Goal: Task Accomplishment & Management: Manage account settings

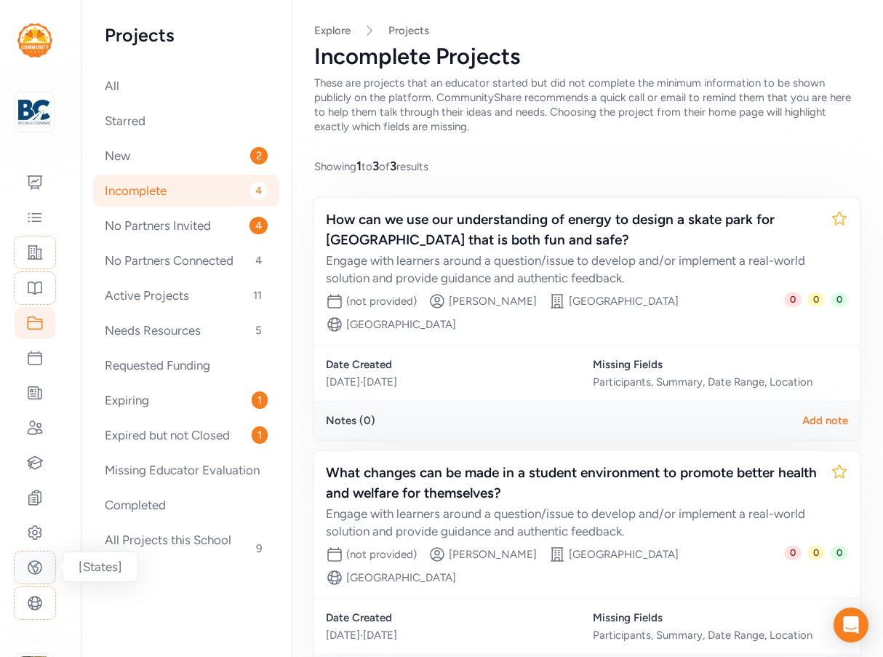
click at [35, 571] on icon at bounding box center [34, 567] width 13 height 13
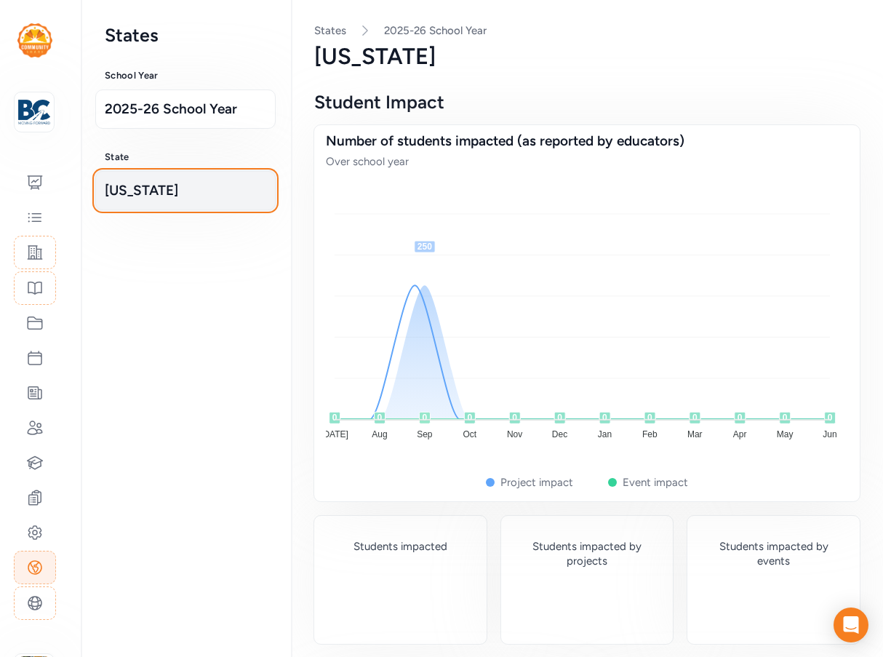
click at [166, 193] on span "Arizona" at bounding box center [186, 190] width 162 height 20
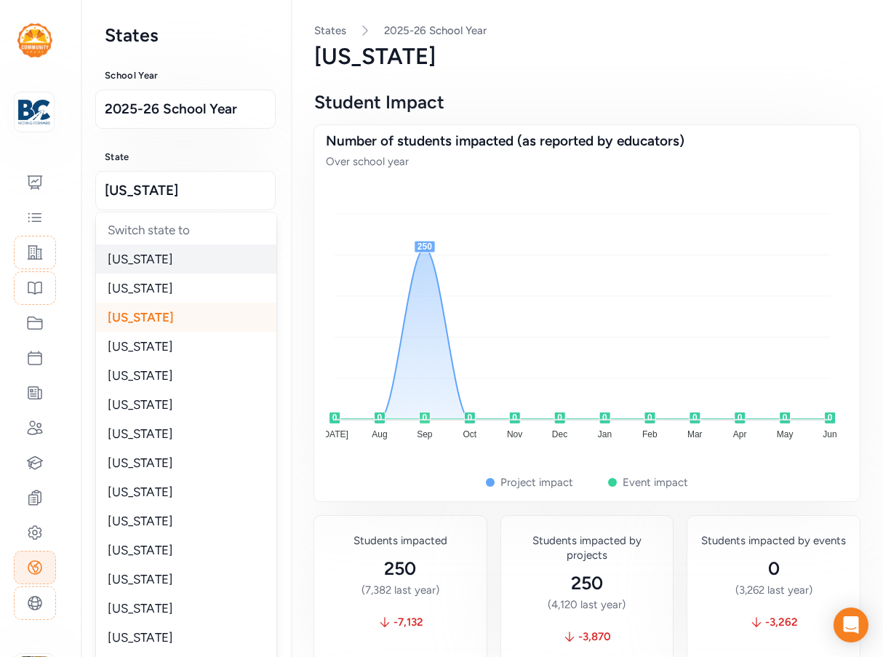
click at [158, 263] on div "Alabama" at bounding box center [186, 258] width 180 height 29
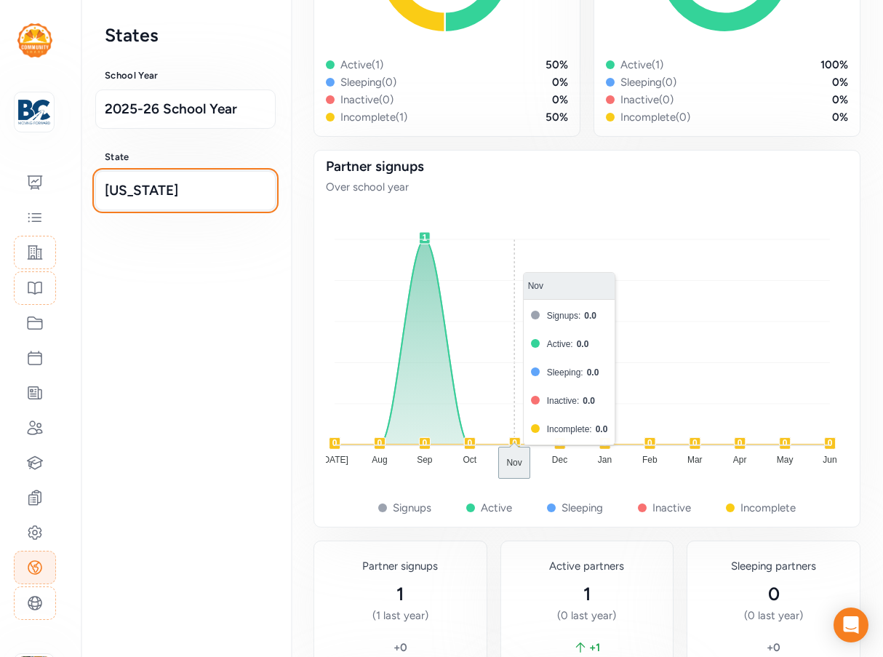
scroll to position [2853, 0]
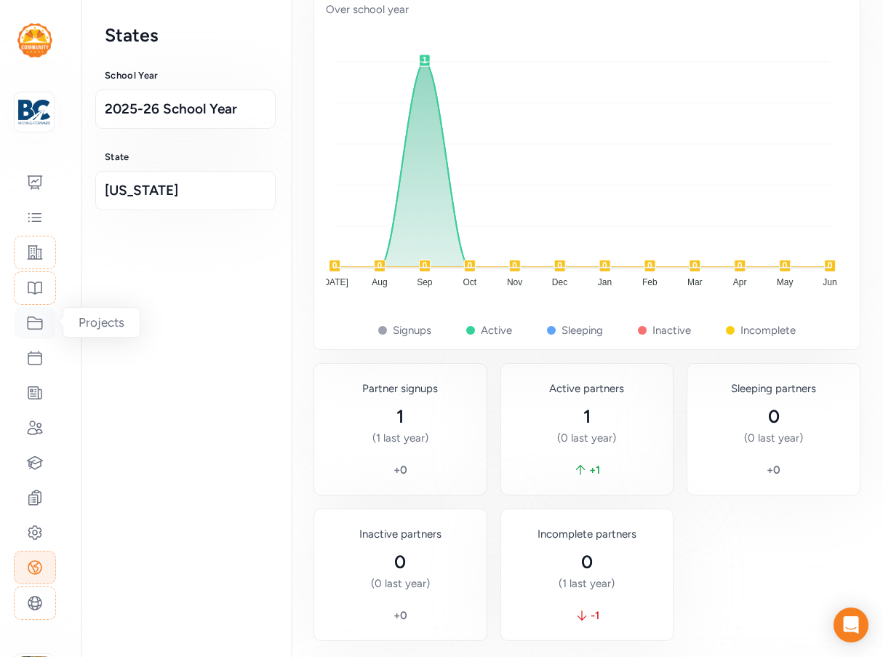
click at [33, 329] on icon at bounding box center [35, 323] width 15 height 12
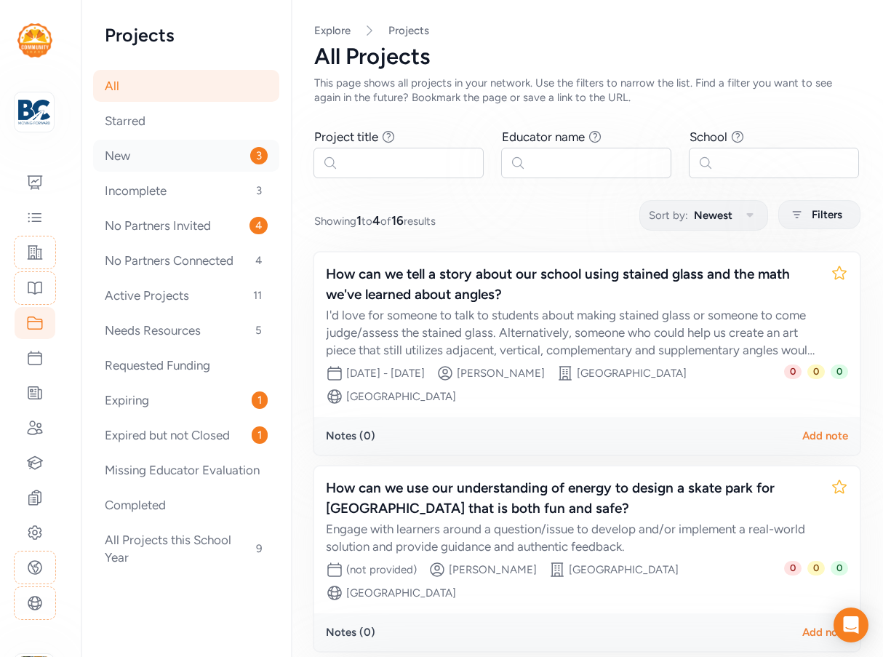
click at [143, 160] on div "New 3" at bounding box center [186, 156] width 186 height 32
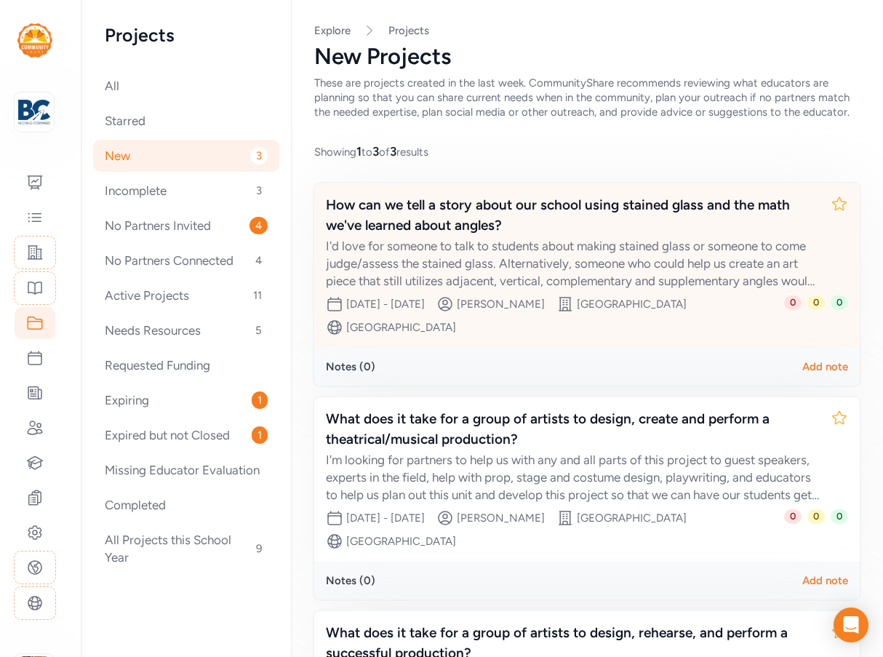
click at [531, 263] on div "I'd love for someone to talk to students about making stained glass or someone …" at bounding box center [572, 263] width 493 height 52
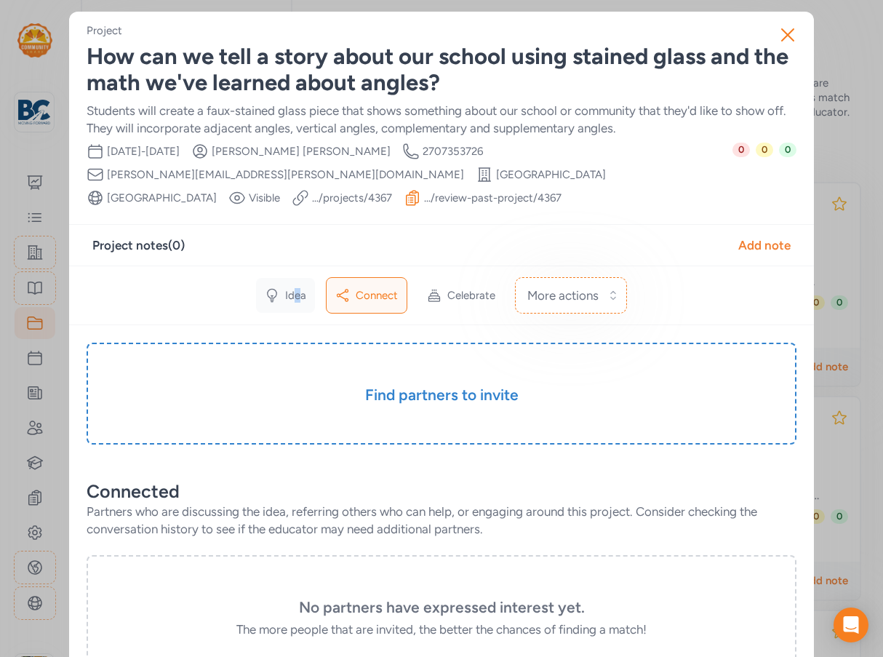
click at [292, 305] on div "Idea" at bounding box center [285, 295] width 59 height 35
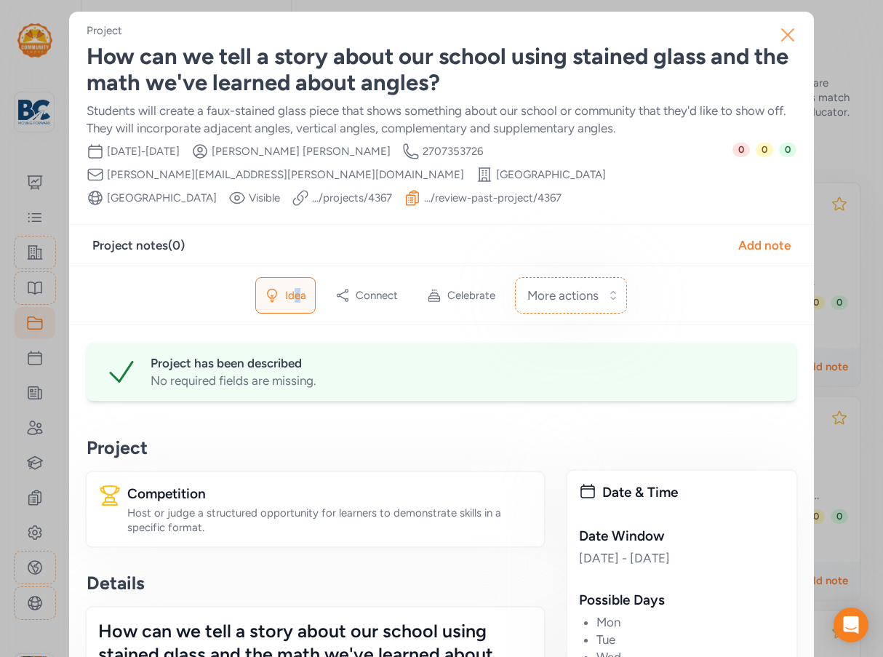
click at [786, 33] on icon "button" at bounding box center [787, 34] width 23 height 23
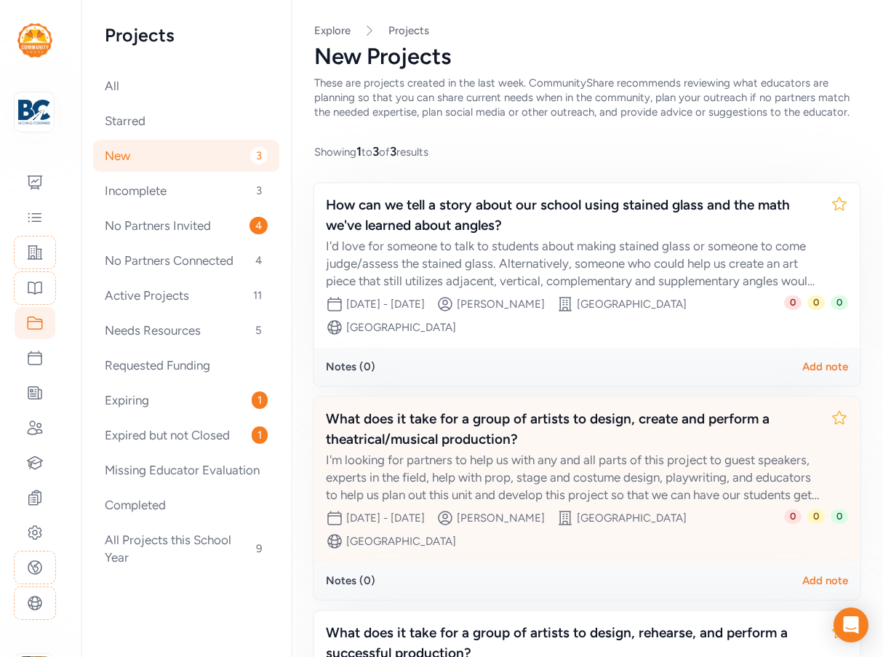
click at [458, 447] on div "What does it take for a group of artists to design, create and perform a theatr…" at bounding box center [572, 429] width 493 height 41
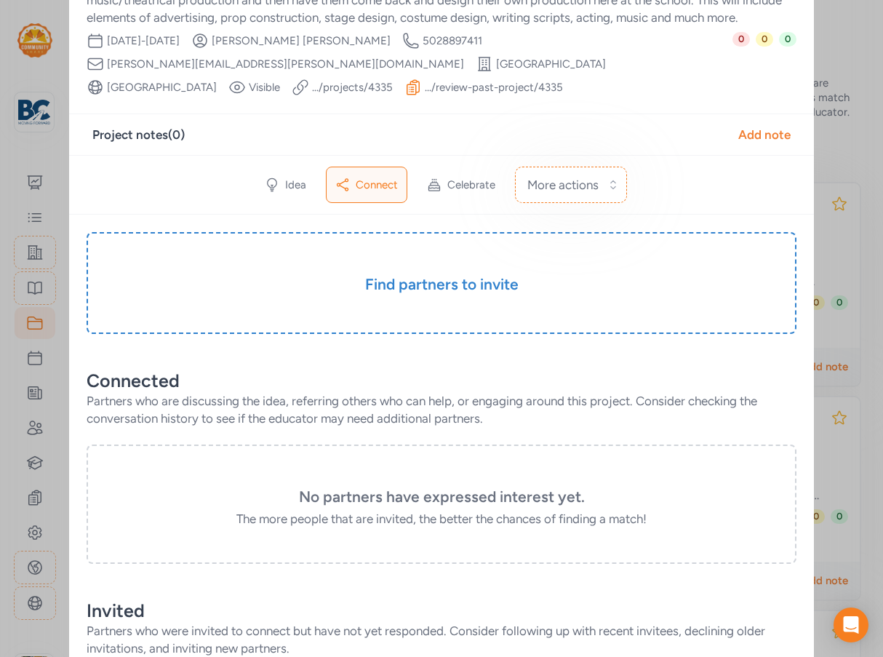
scroll to position [291, 0]
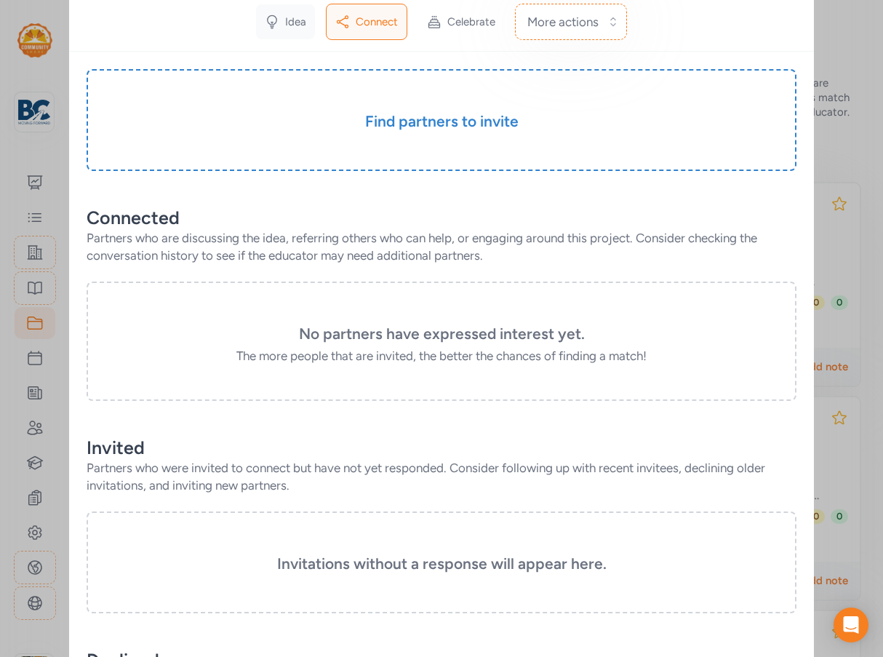
click at [286, 12] on div "Idea" at bounding box center [285, 21] width 59 height 35
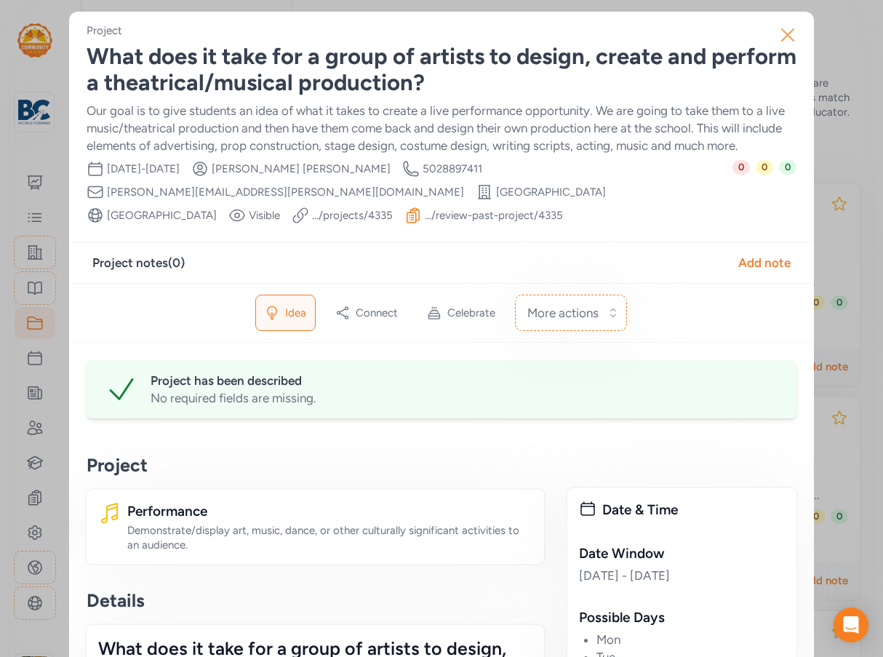
click at [794, 39] on icon "button" at bounding box center [787, 34] width 23 height 23
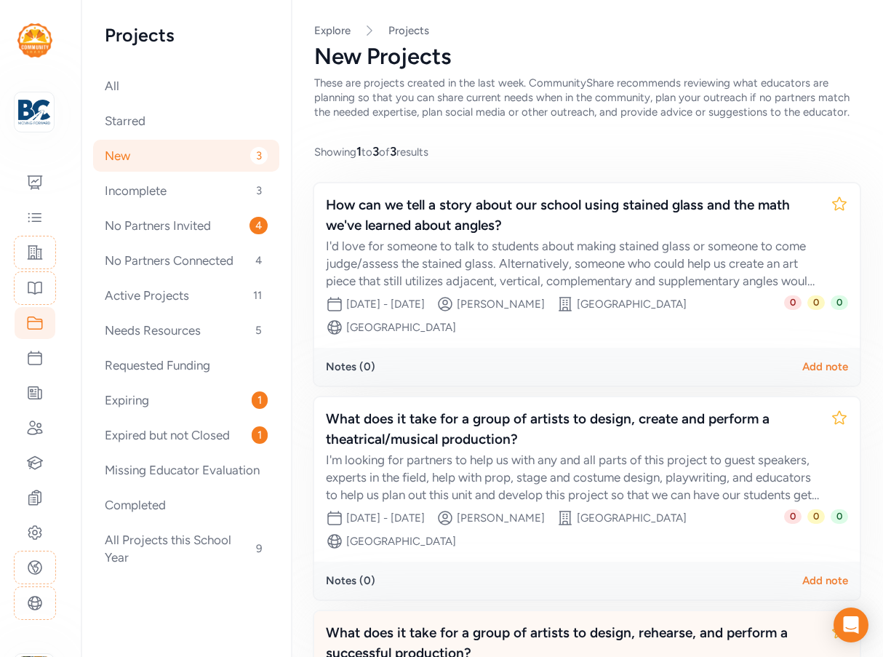
scroll to position [220, 0]
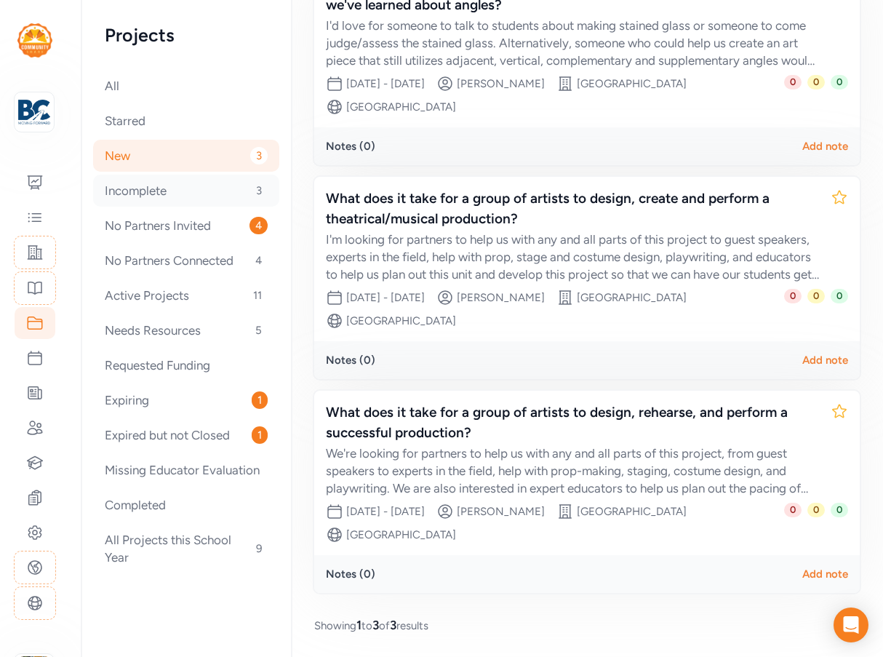
click at [162, 198] on div "Incomplete 3" at bounding box center [186, 191] width 186 height 32
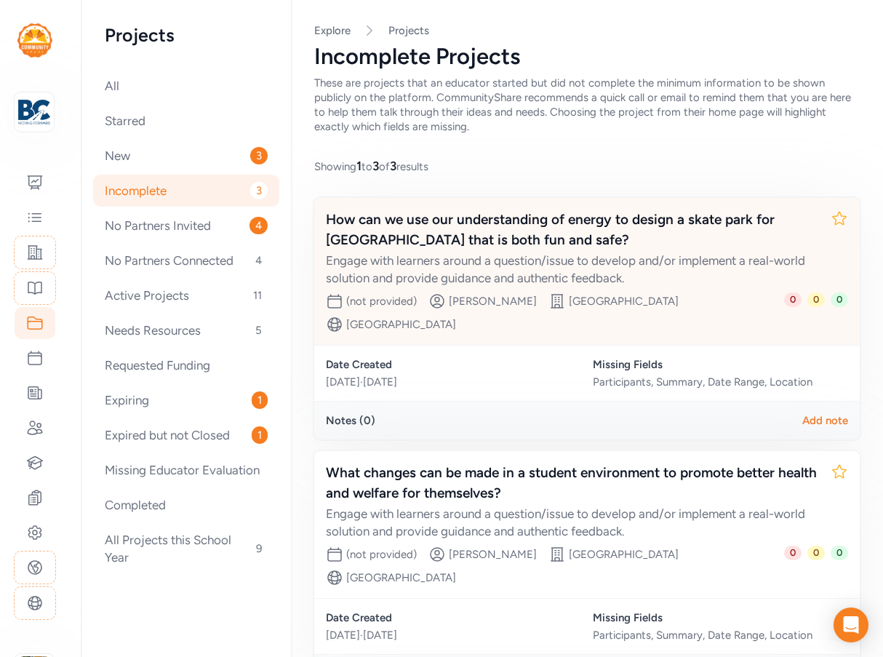
scroll to position [291, 0]
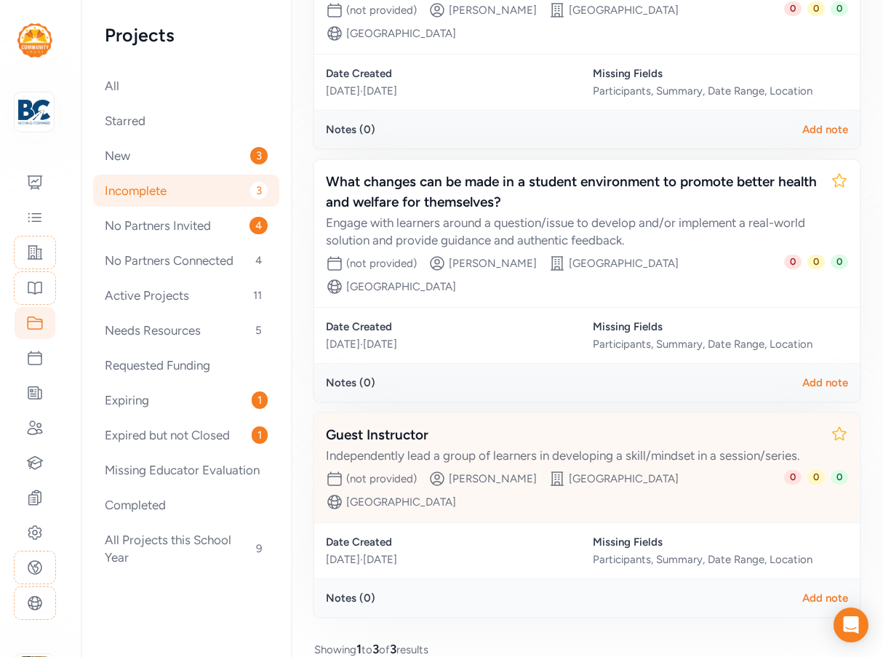
click at [602, 461] on div "Independently lead a group of learners in developing a skill/mindset in a sessi…" at bounding box center [572, 455] width 493 height 17
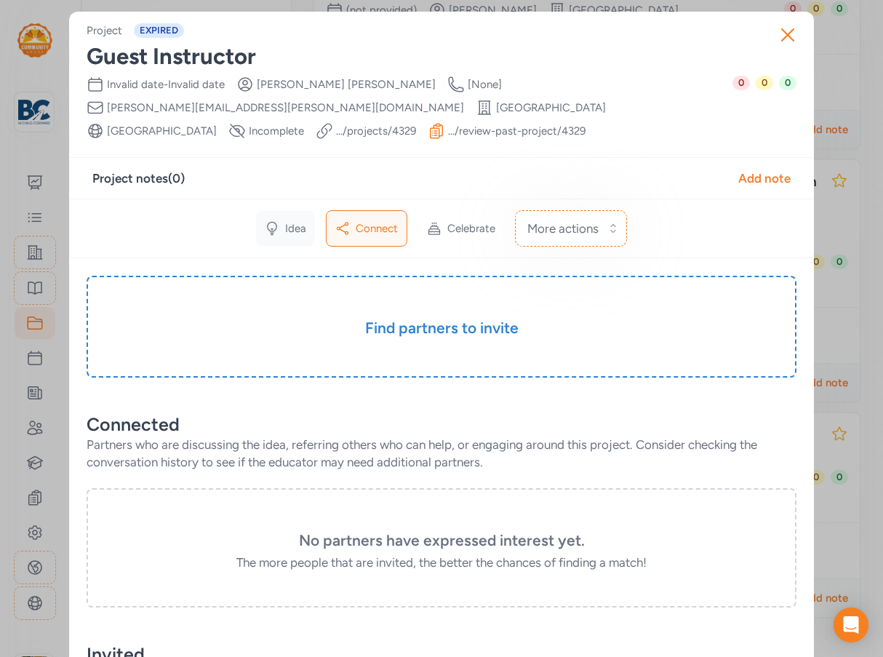
click at [272, 211] on div "Idea" at bounding box center [285, 228] width 59 height 35
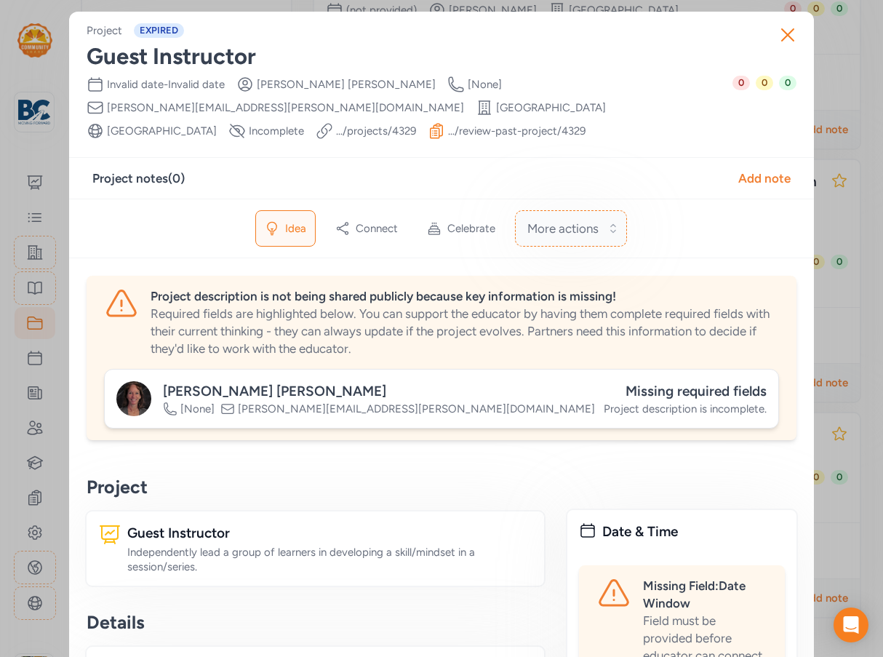
click at [581, 215] on button "More actions" at bounding box center [571, 228] width 112 height 36
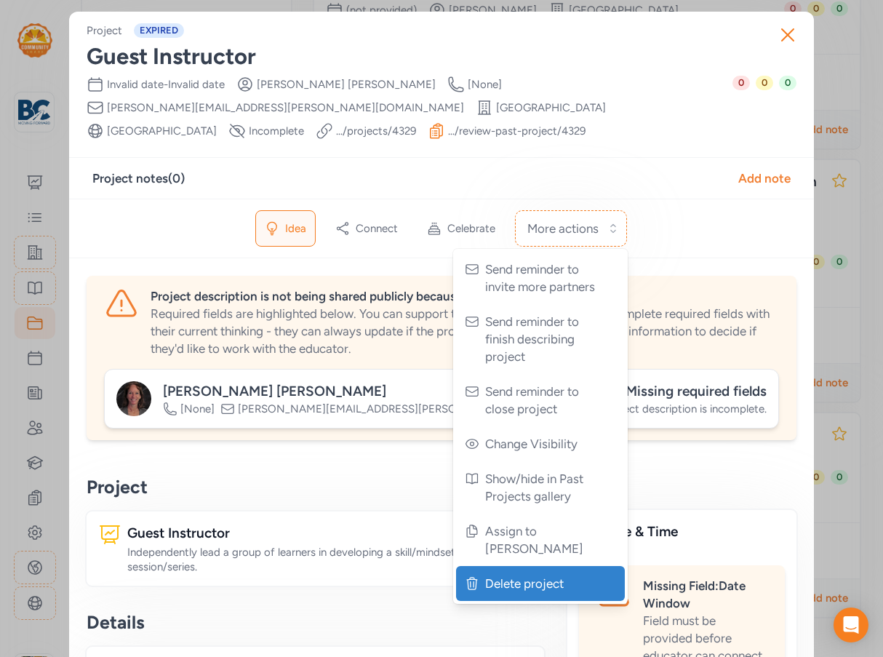
click at [487, 575] on span "Delete project" at bounding box center [542, 583] width 114 height 17
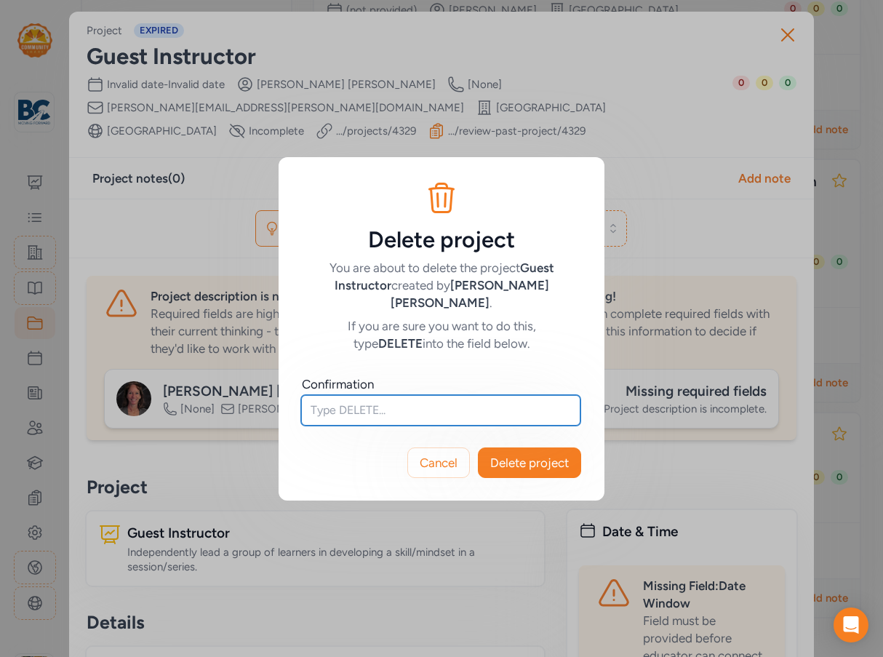
click at [365, 399] on input "text" at bounding box center [440, 410] width 279 height 31
type input "DELETE"
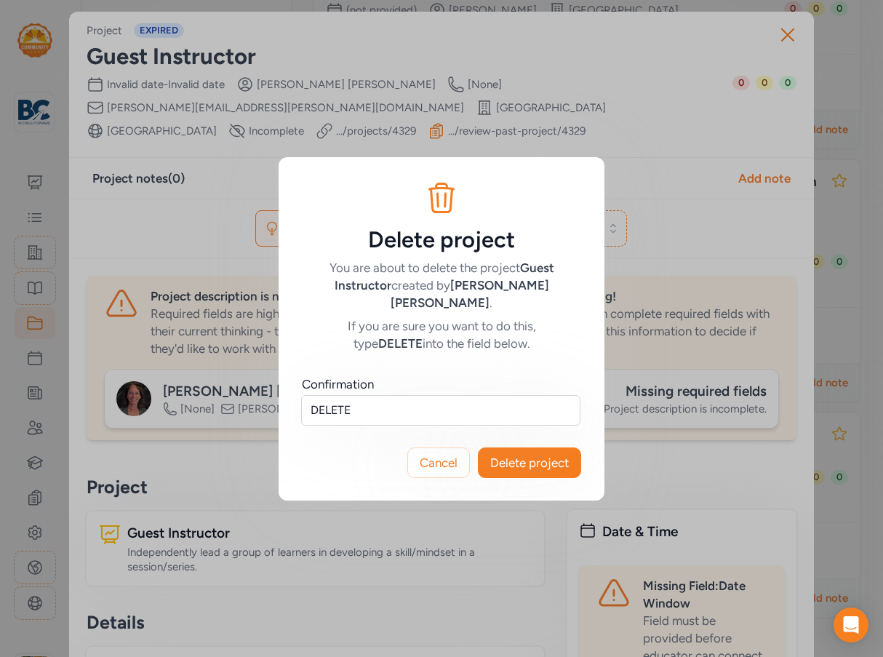
click at [513, 454] on span "Delete project" at bounding box center [529, 462] width 79 height 17
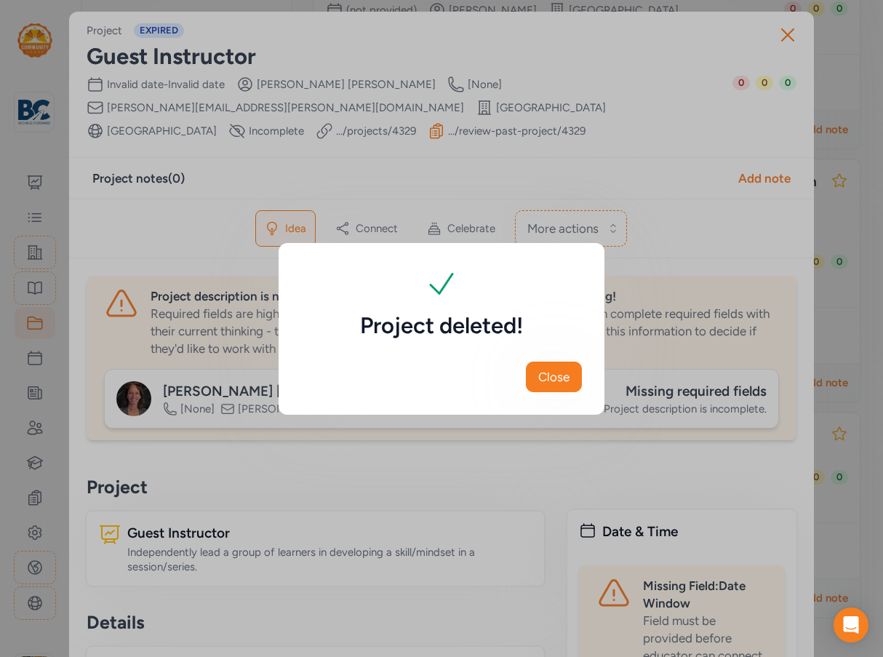
click at [571, 379] on button "Close" at bounding box center [554, 377] width 56 height 31
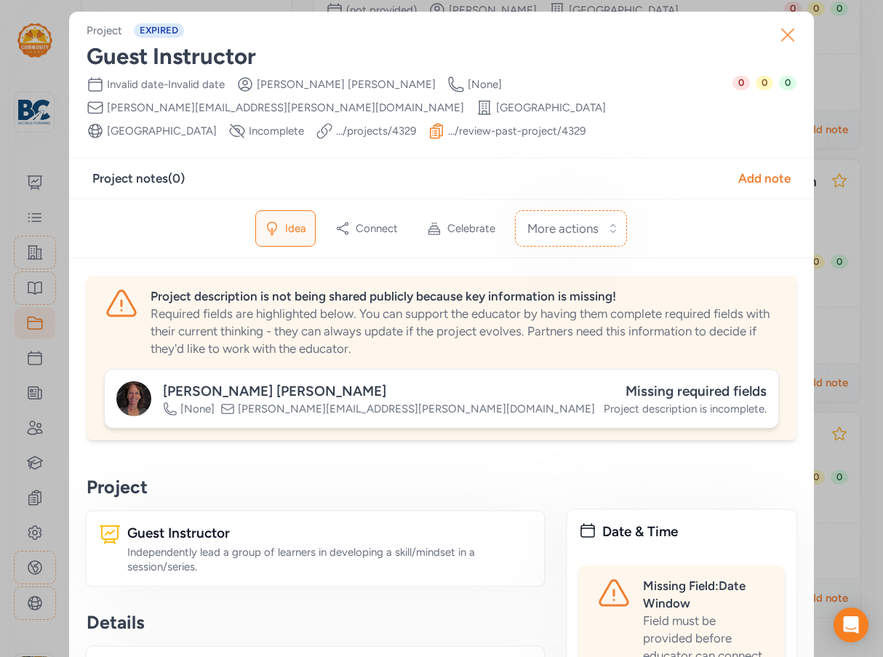
click at [784, 33] on icon "button" at bounding box center [787, 34] width 23 height 23
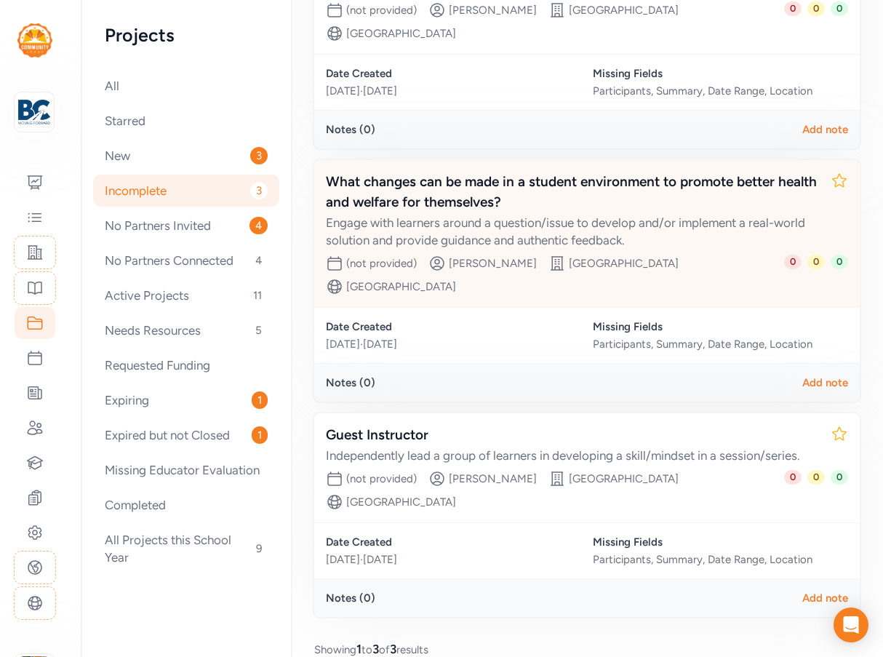
click at [499, 226] on div "Engage with learners around a question/issue to develop and/or implement a real…" at bounding box center [572, 231] width 493 height 35
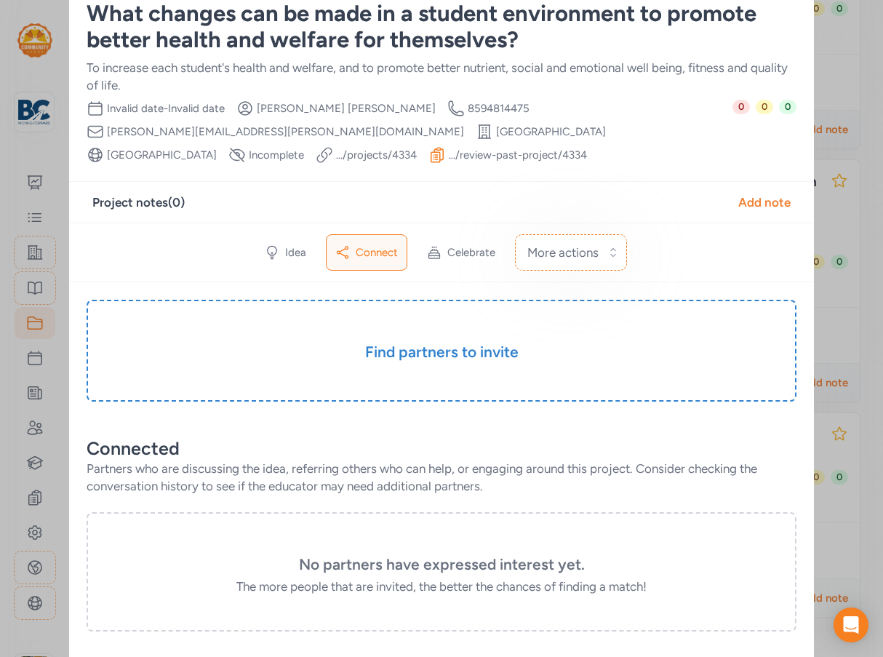
scroll to position [17, 0]
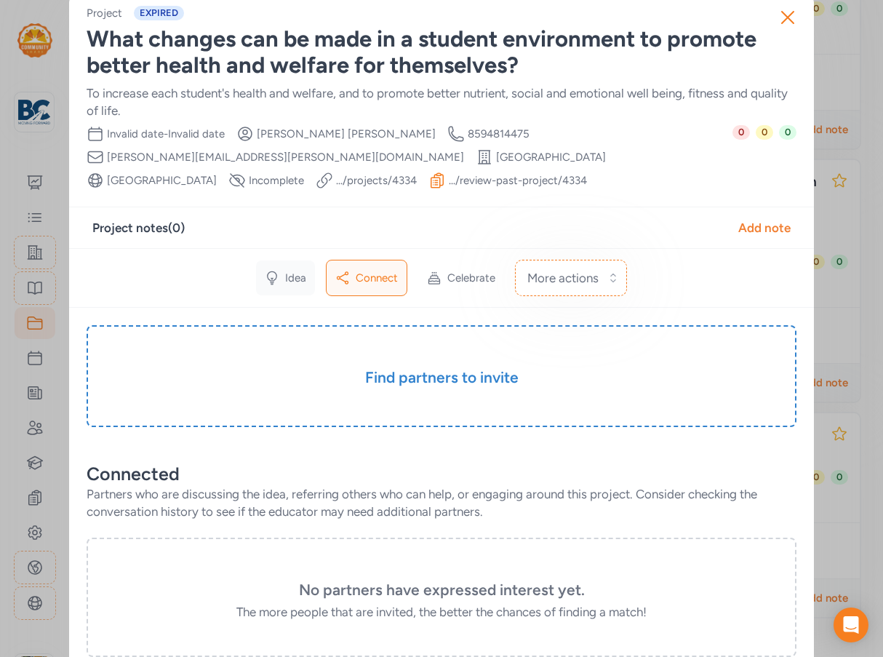
click at [286, 270] on div "Idea" at bounding box center [285, 277] width 59 height 35
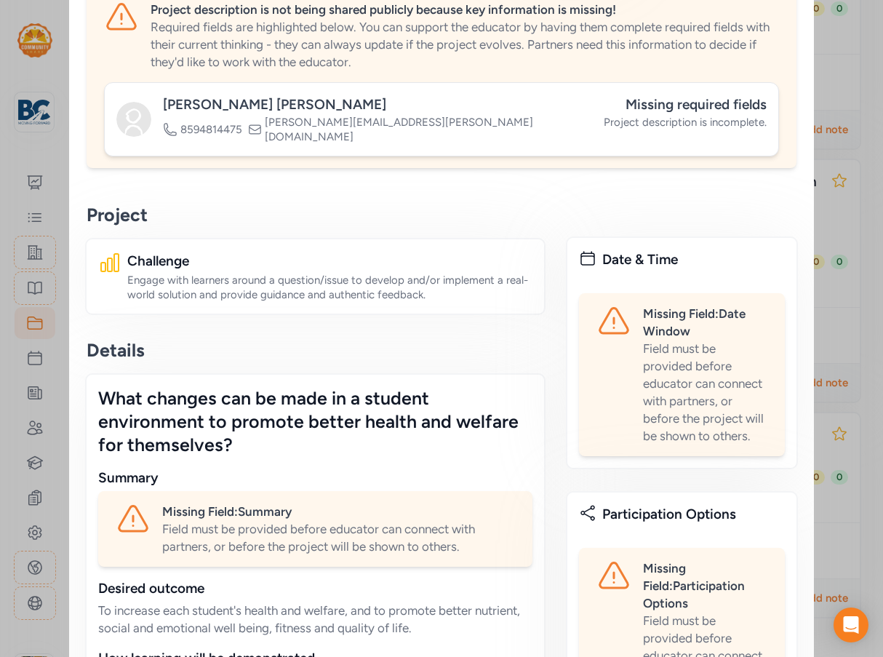
scroll to position [163, 0]
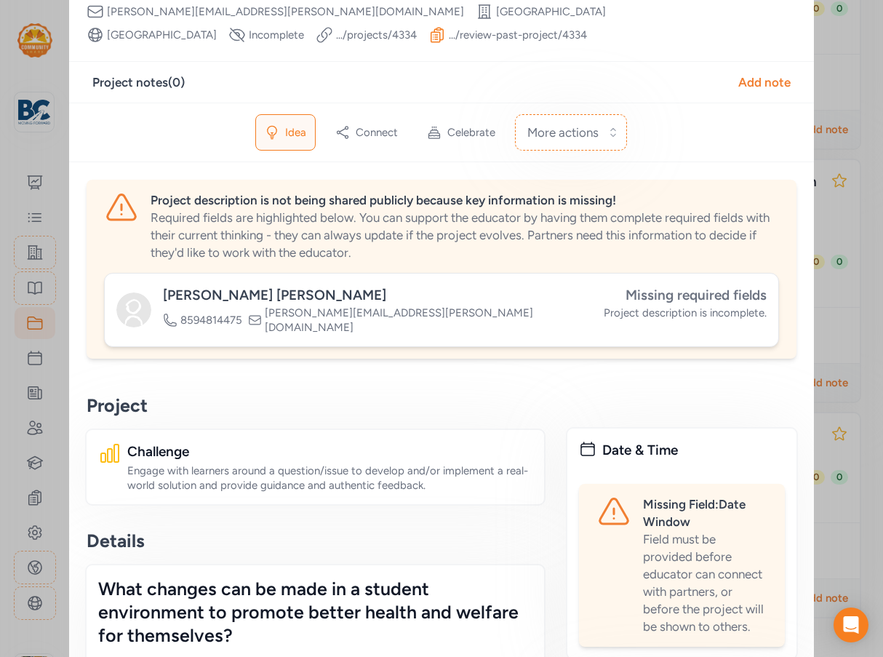
click at [684, 291] on span "Missing required fields" at bounding box center [696, 295] width 141 height 17
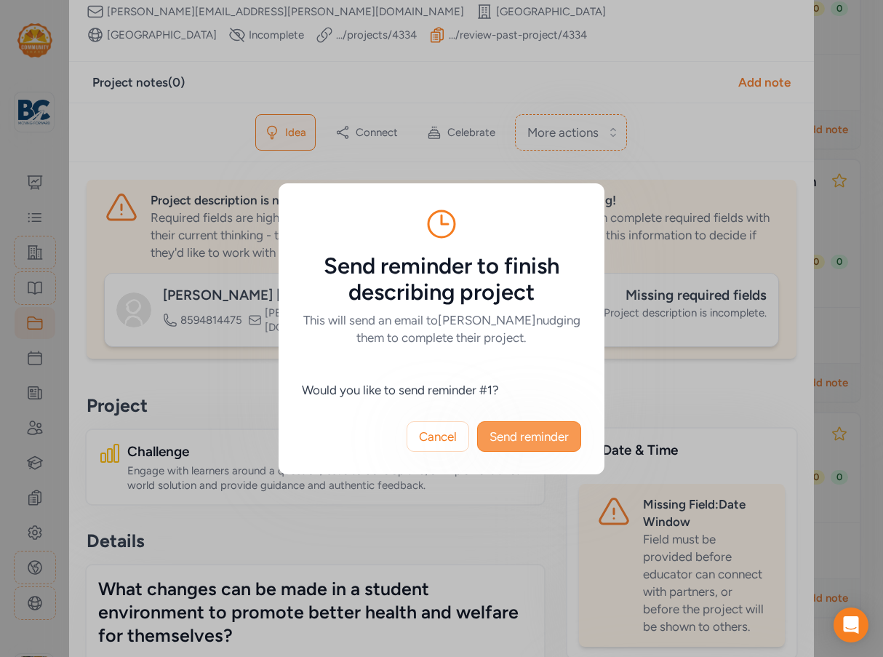
click at [549, 434] on span "Send reminder" at bounding box center [529, 436] width 79 height 17
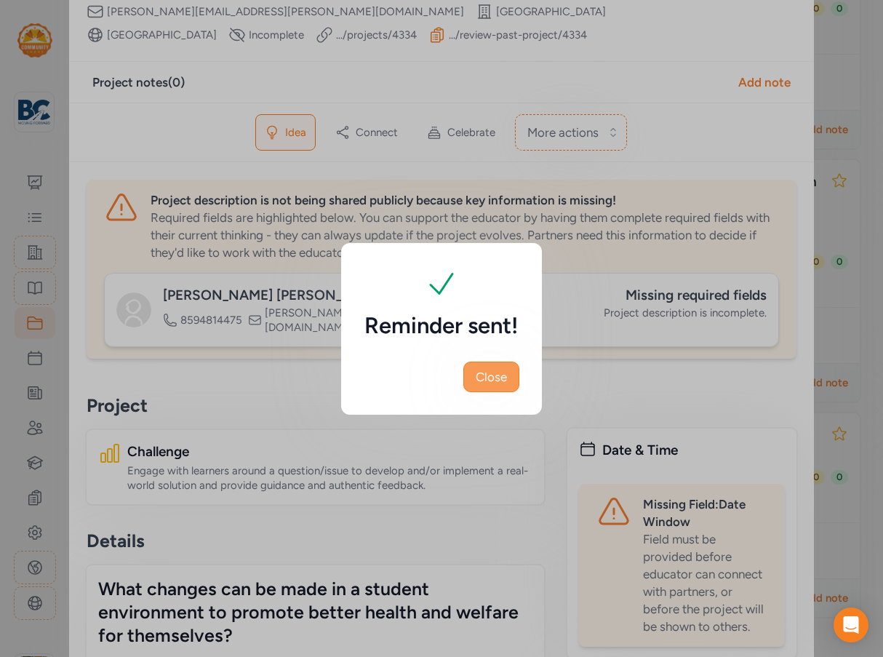
click at [498, 365] on button "Close" at bounding box center [491, 377] width 56 height 31
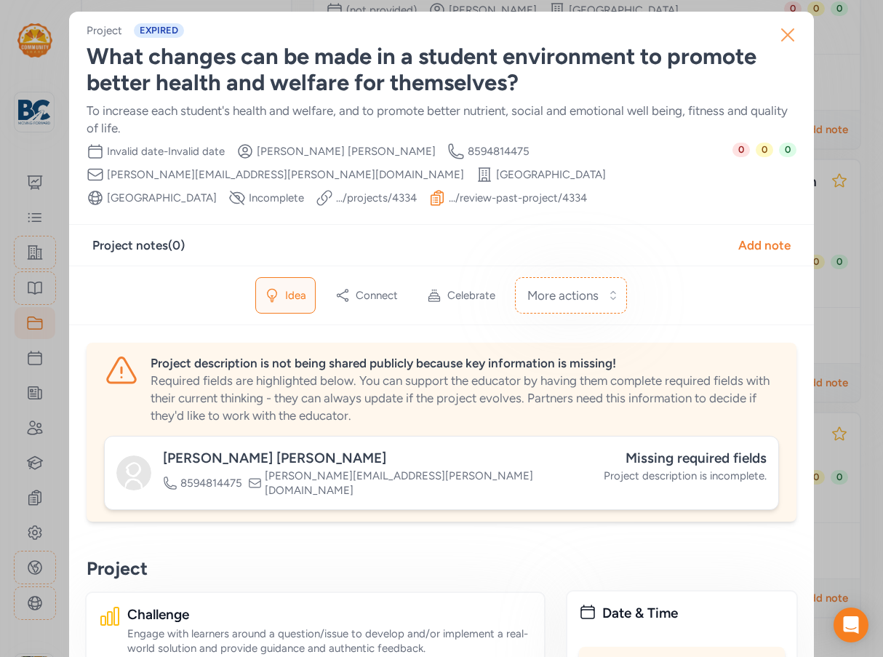
click at [783, 34] on icon "button" at bounding box center [788, 35] width 12 height 12
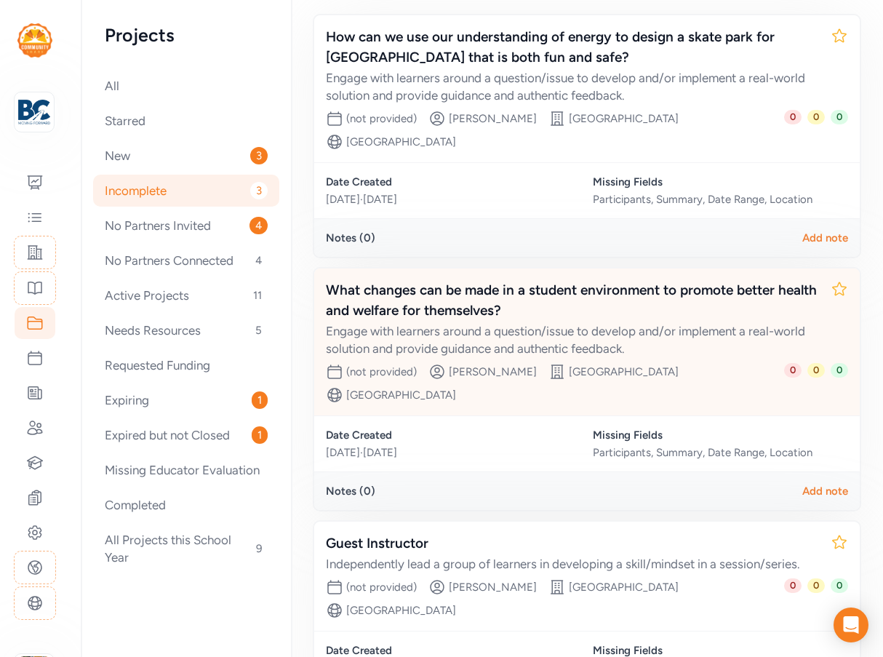
scroll to position [73, 0]
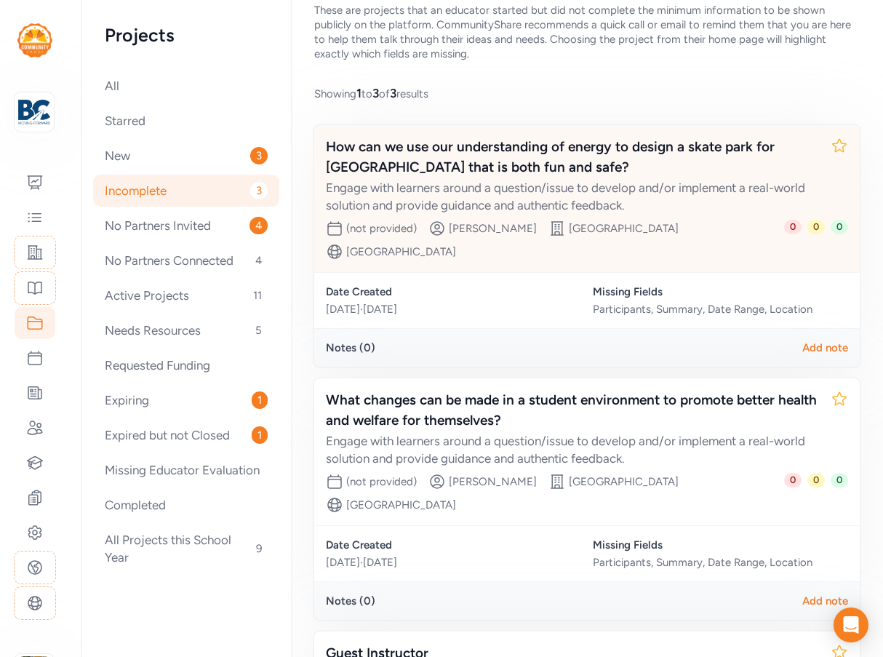
click at [664, 192] on div "Engage with learners around a question/issue to develop and/or implement a real…" at bounding box center [572, 196] width 493 height 35
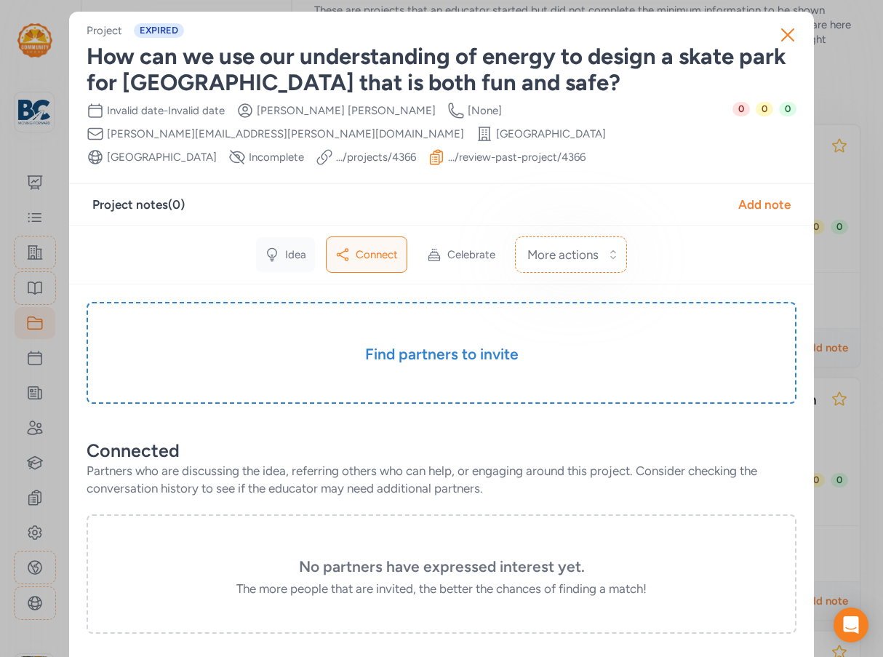
click at [298, 253] on span "Idea" at bounding box center [295, 254] width 21 height 15
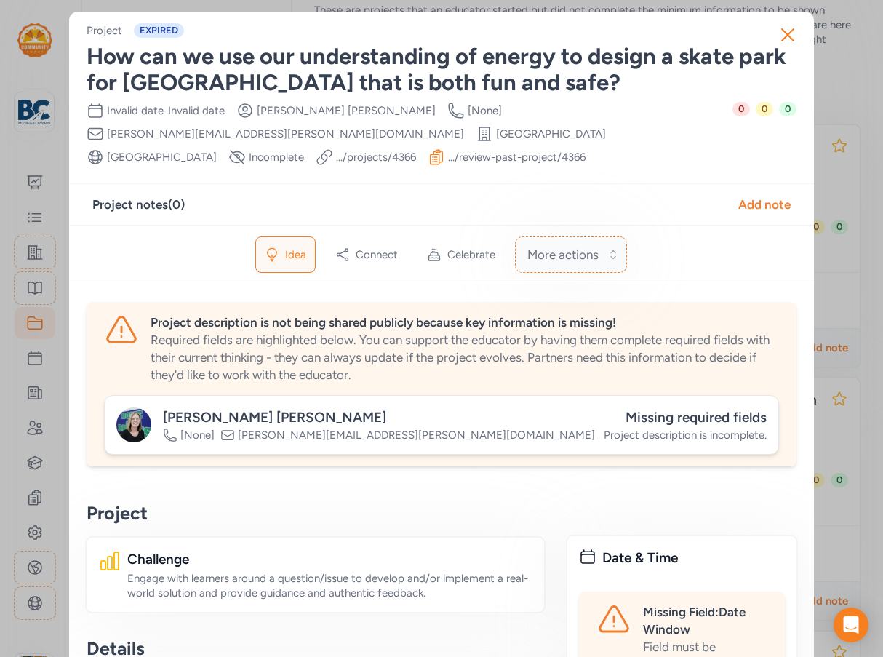
click at [578, 256] on span "More actions" at bounding box center [563, 254] width 71 height 17
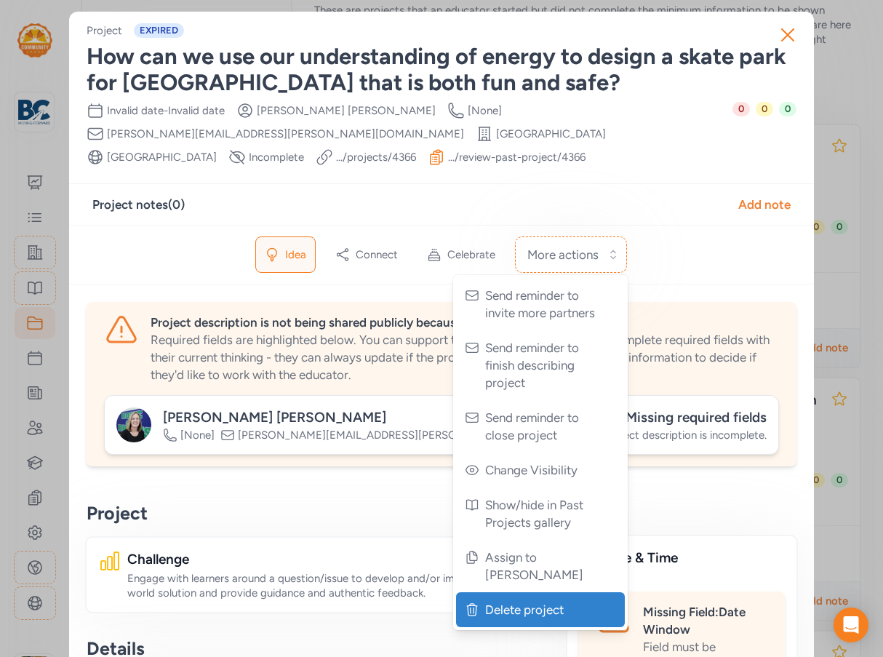
click at [511, 601] on span "Delete project" at bounding box center [542, 609] width 114 height 17
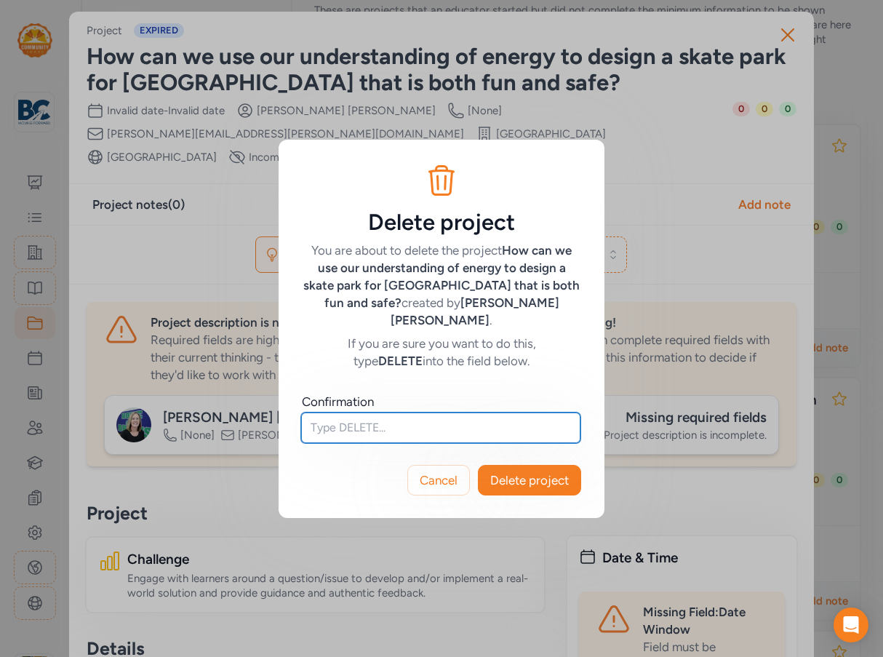
click at [359, 414] on input "text" at bounding box center [440, 428] width 279 height 31
type input "DELETE"
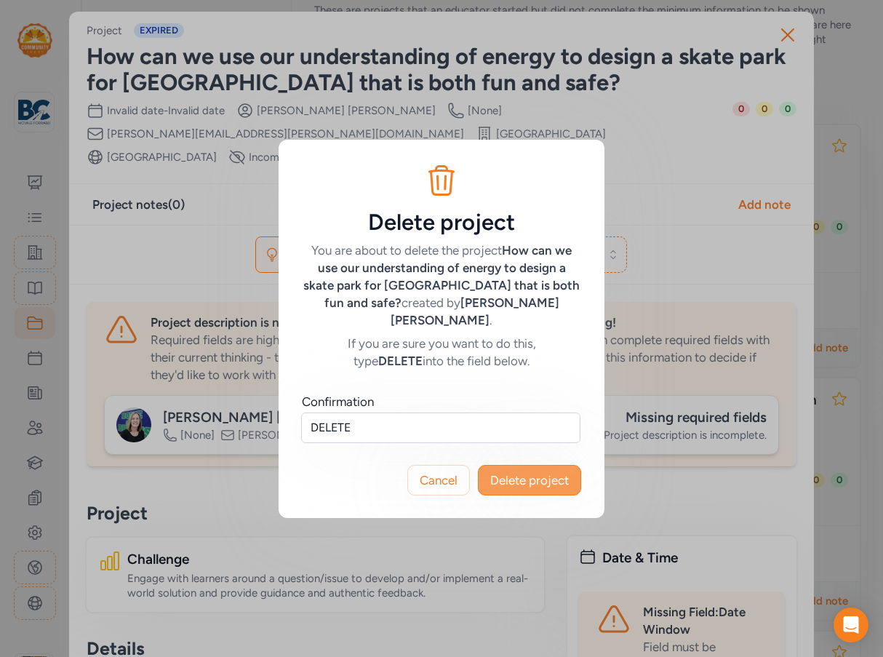
click at [510, 474] on span "Delete project" at bounding box center [529, 479] width 79 height 17
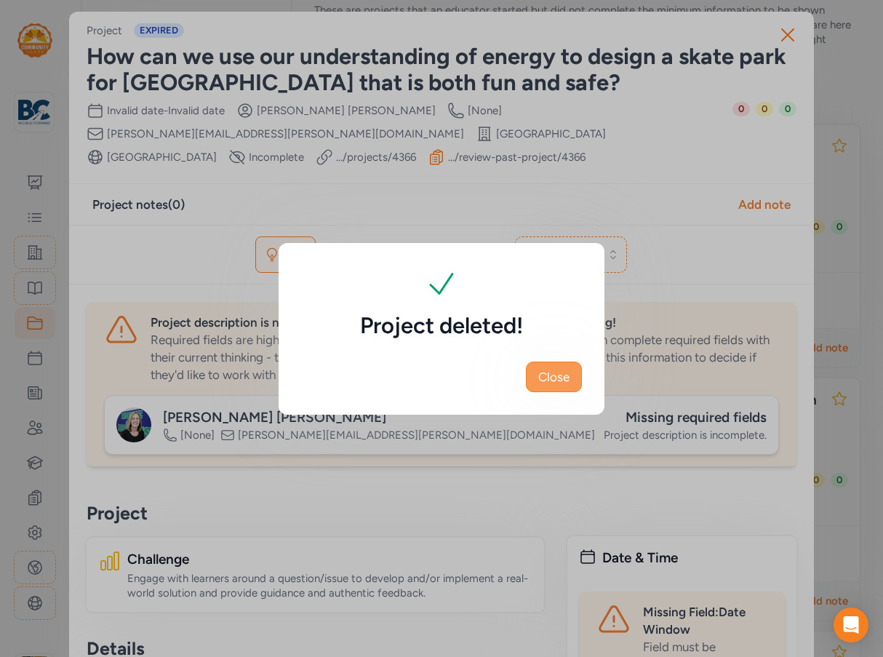
click at [554, 372] on span "Close" at bounding box center [553, 376] width 31 height 17
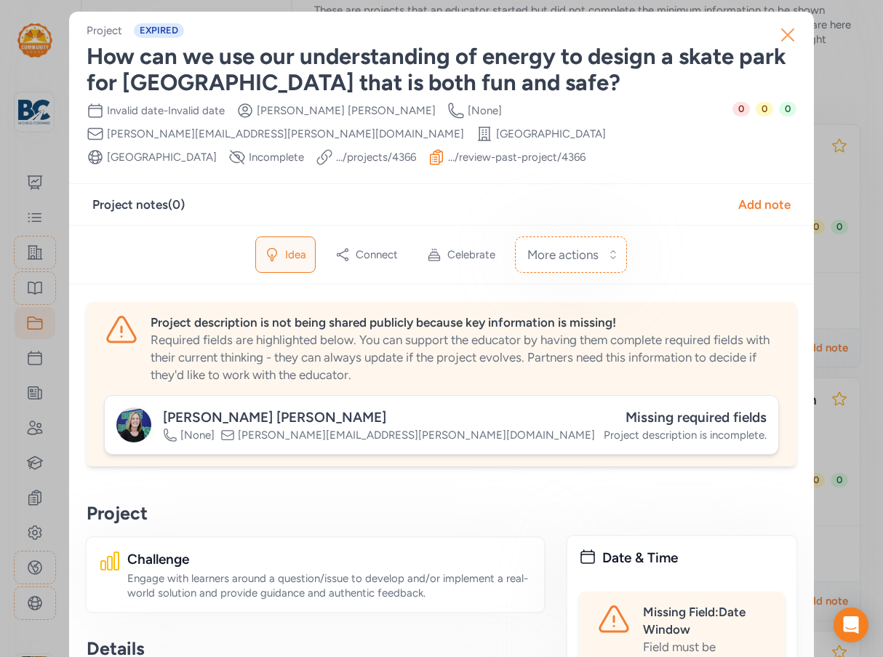
click at [782, 33] on icon "button" at bounding box center [787, 34] width 23 height 23
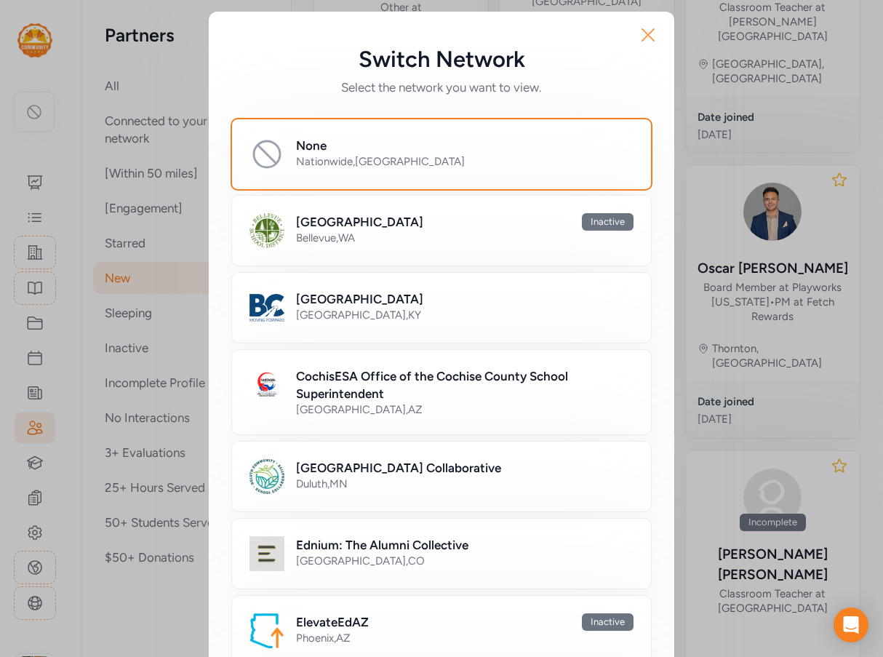
click at [645, 40] on icon "button" at bounding box center [648, 34] width 23 height 23
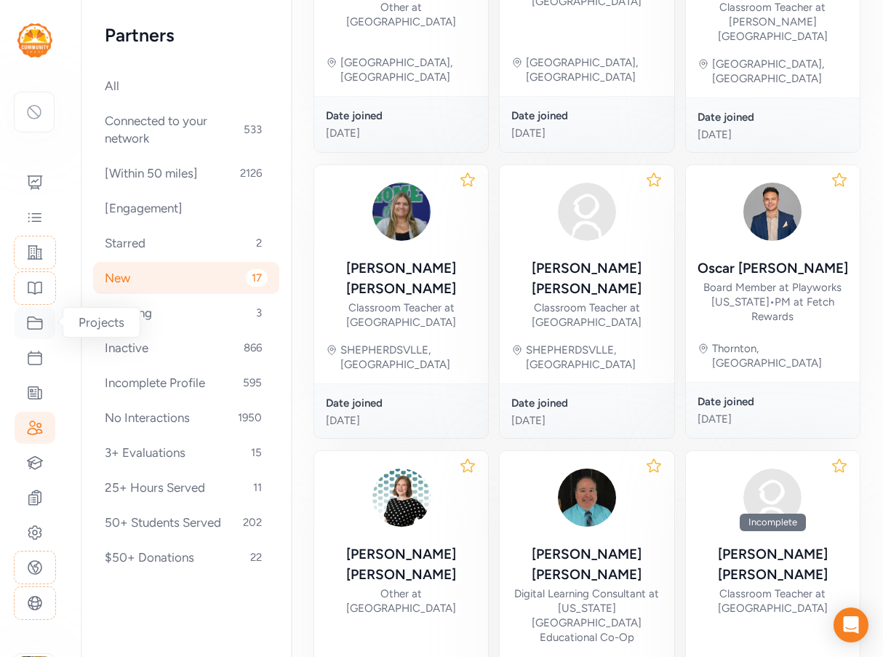
click at [38, 324] on icon at bounding box center [34, 322] width 17 height 17
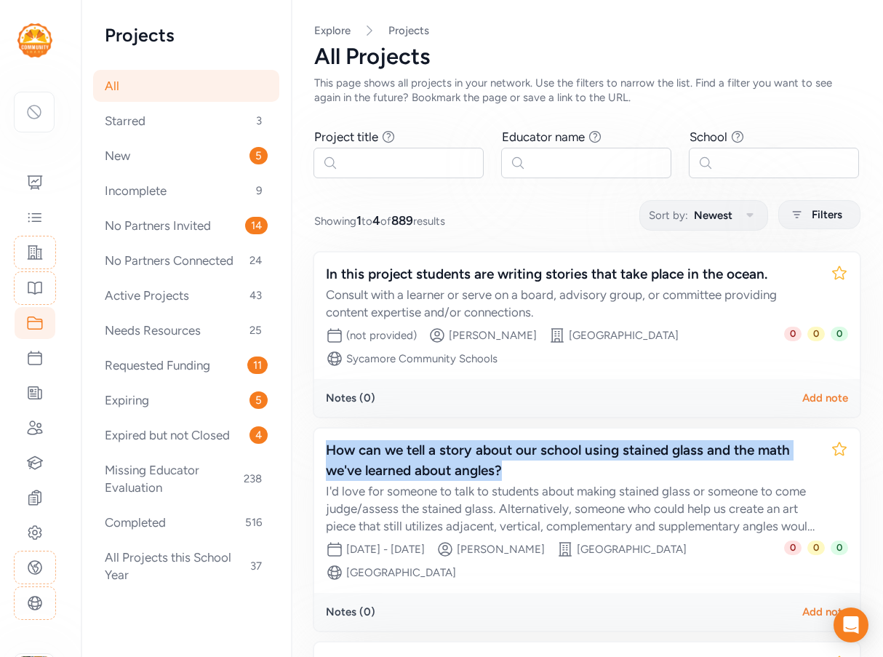
drag, startPoint x: 518, startPoint y: 473, endPoint x: 307, endPoint y: 450, distance: 212.2
click at [307, 450] on div "Page All Explore Projects All Projects This page shows all projects in your net…" at bounding box center [587, 558] width 592 height 1117
copy div "How can we tell a story about our school using stained glass and the math we've…"
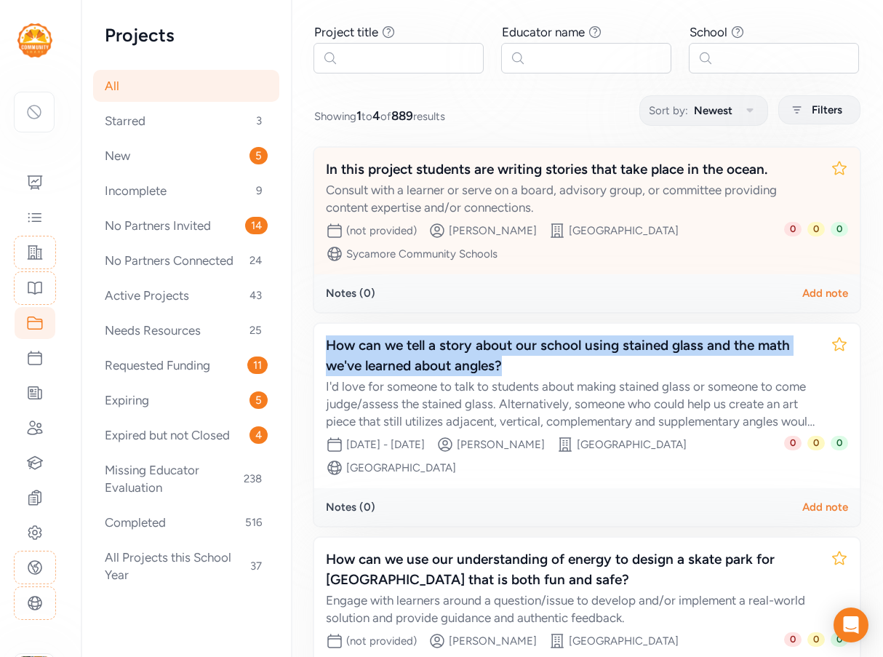
scroll to position [291, 0]
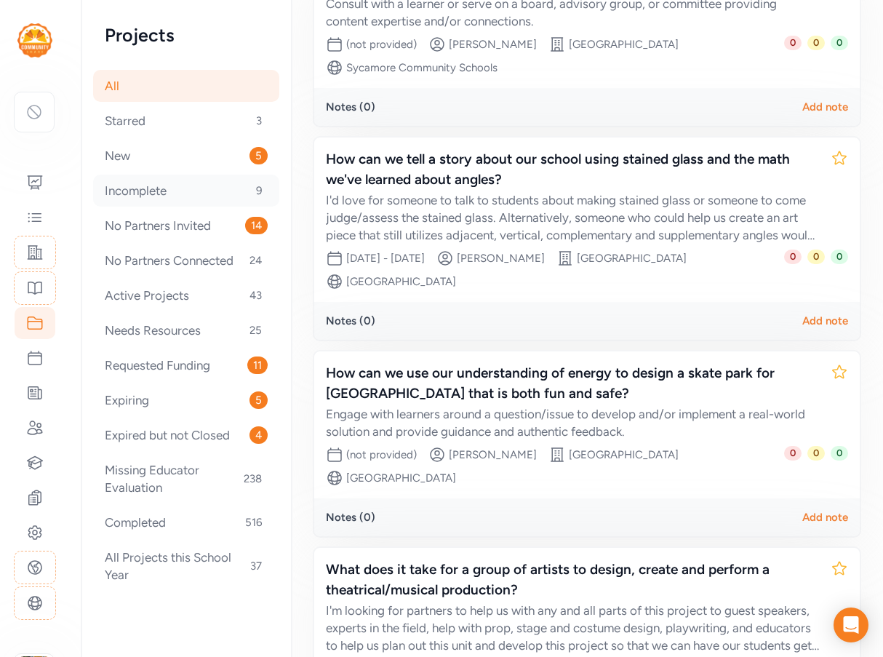
click at [166, 187] on div "Incomplete 9" at bounding box center [186, 191] width 186 height 32
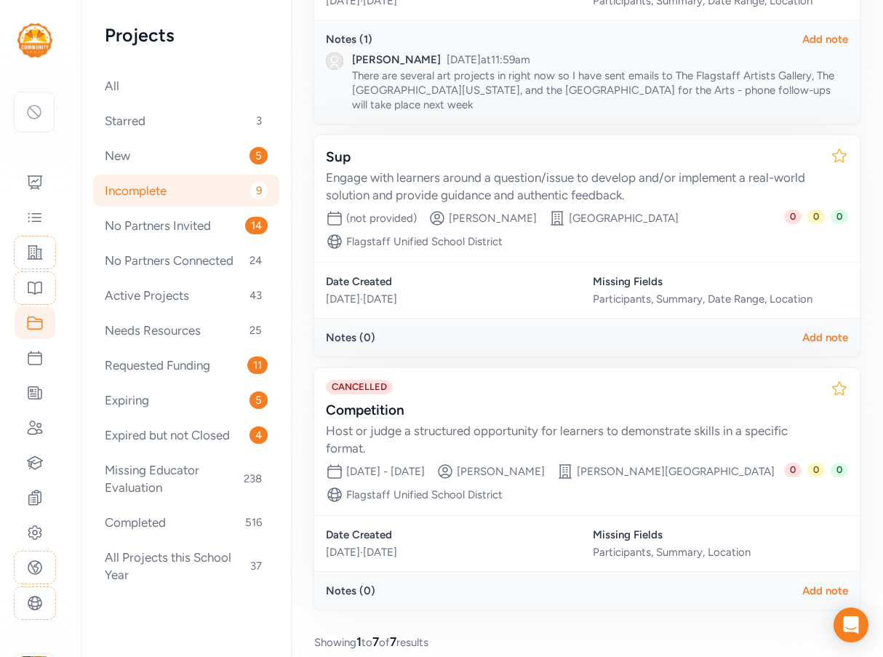
scroll to position [1459, 0]
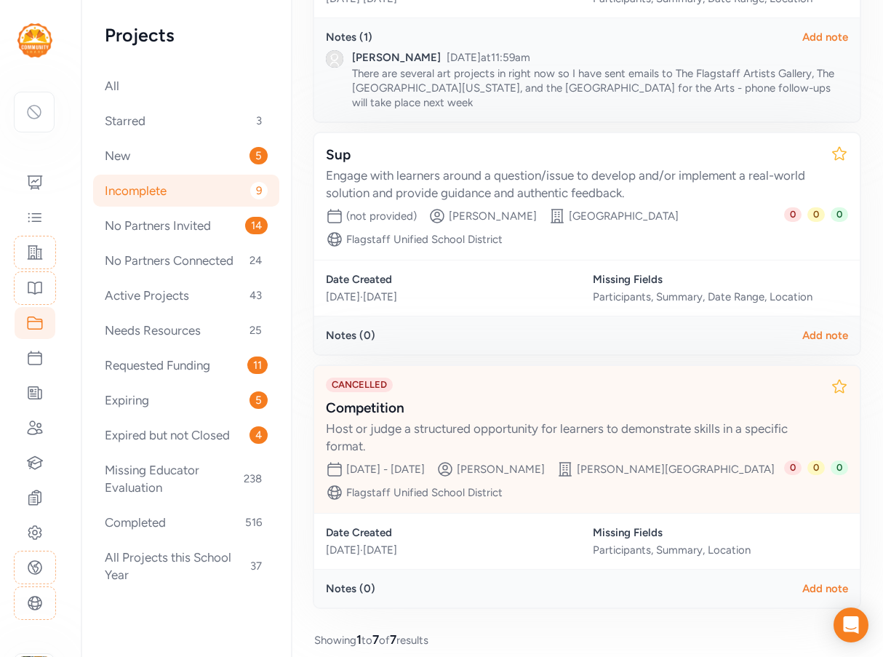
click at [586, 398] on div "Competition" at bounding box center [572, 408] width 493 height 20
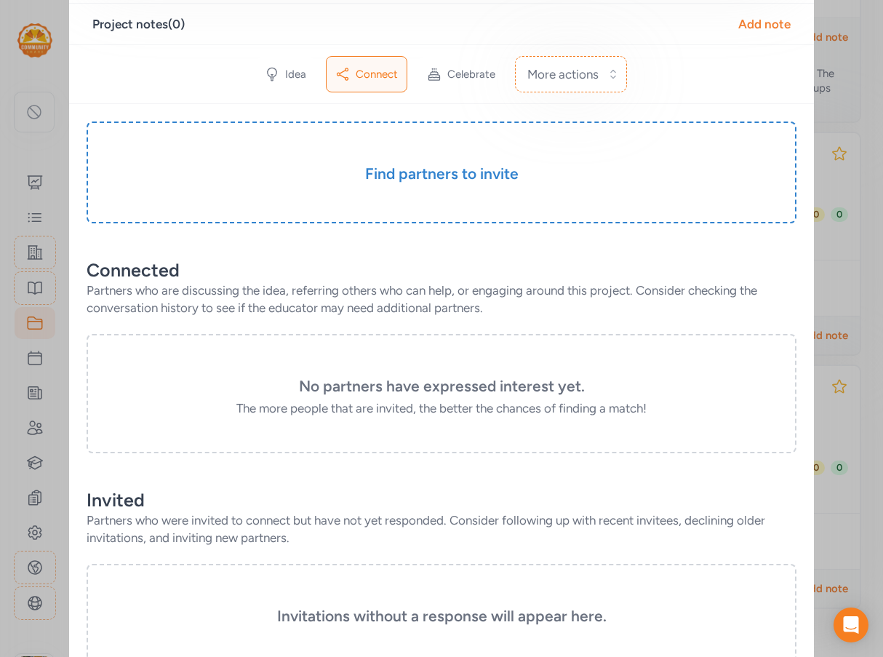
scroll to position [100, 0]
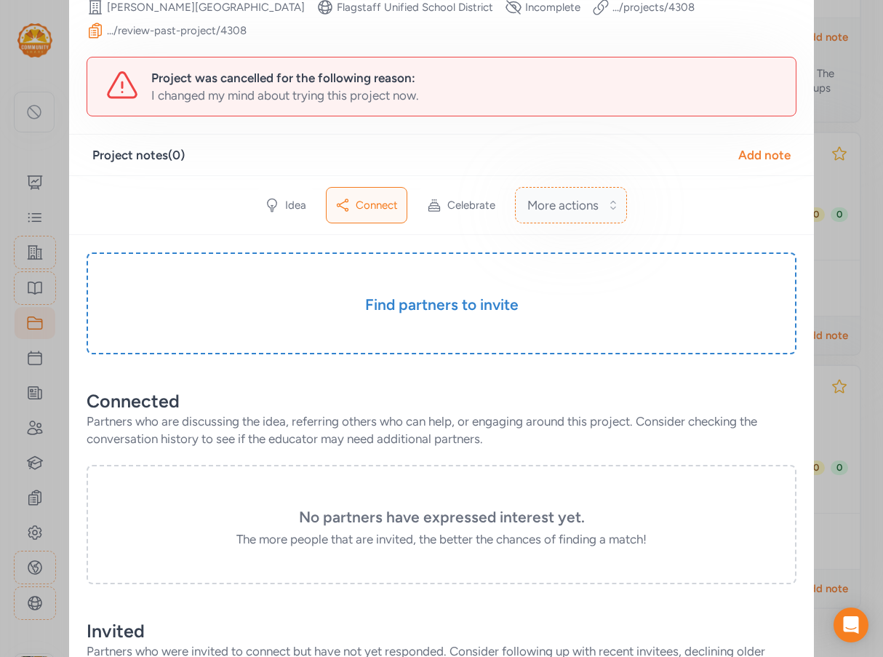
click at [594, 207] on button "More actions" at bounding box center [571, 205] width 112 height 36
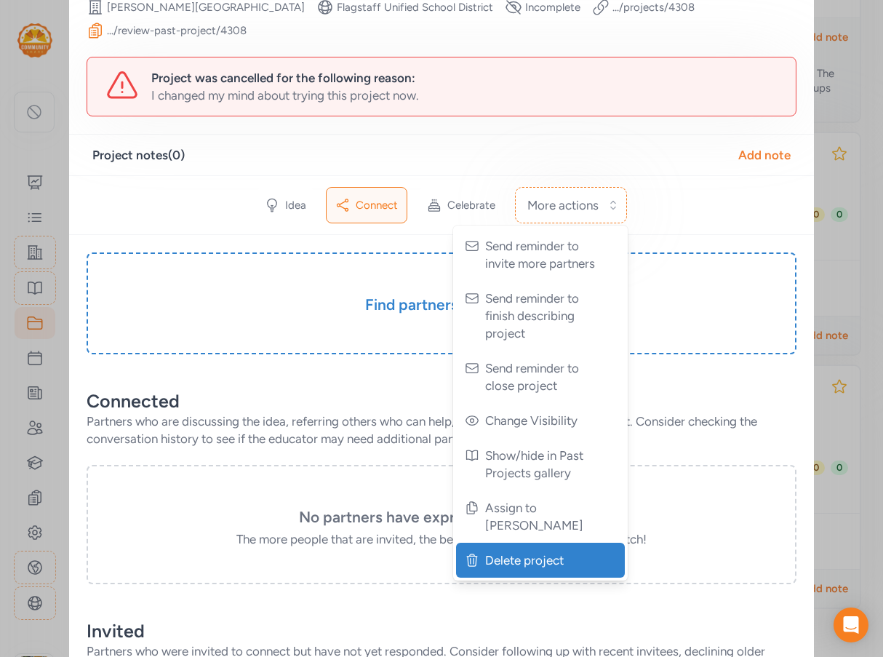
click at [541, 552] on span "Delete project" at bounding box center [542, 560] width 114 height 17
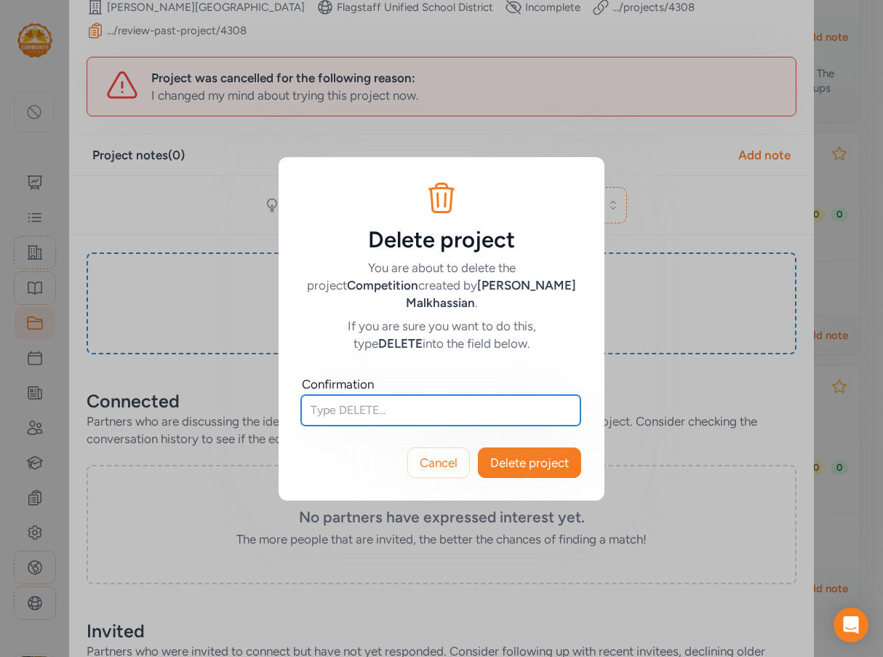
click at [351, 402] on input "text" at bounding box center [440, 410] width 279 height 31
type input "DELETE"
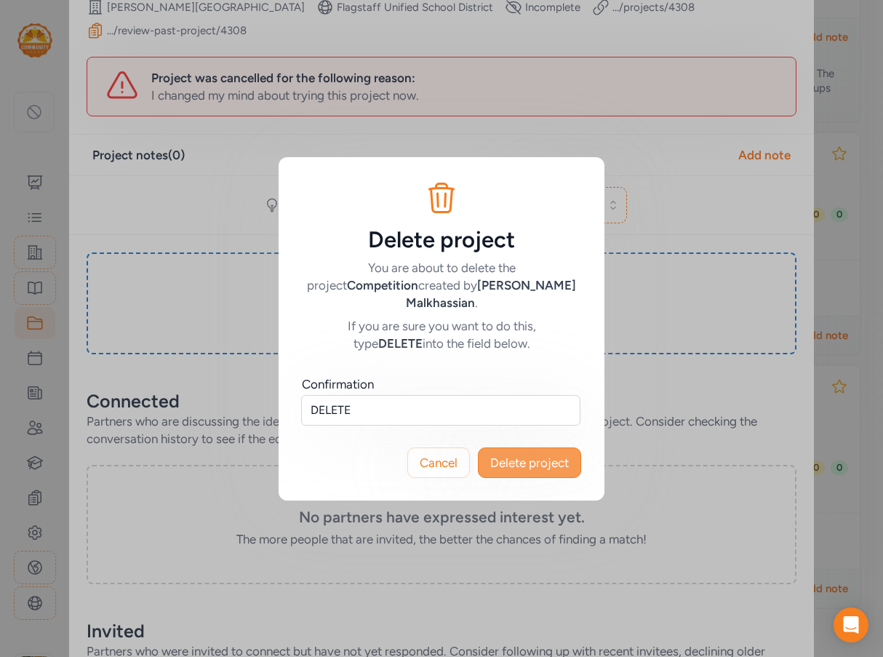
click at [539, 455] on span "Delete project" at bounding box center [529, 462] width 79 height 17
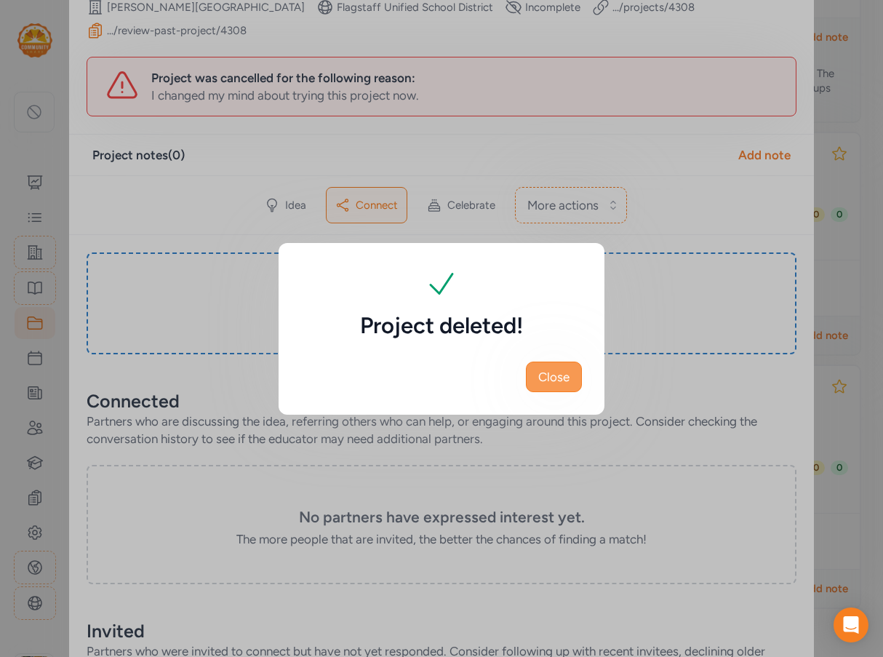
click at [573, 381] on button "Close" at bounding box center [554, 377] width 56 height 31
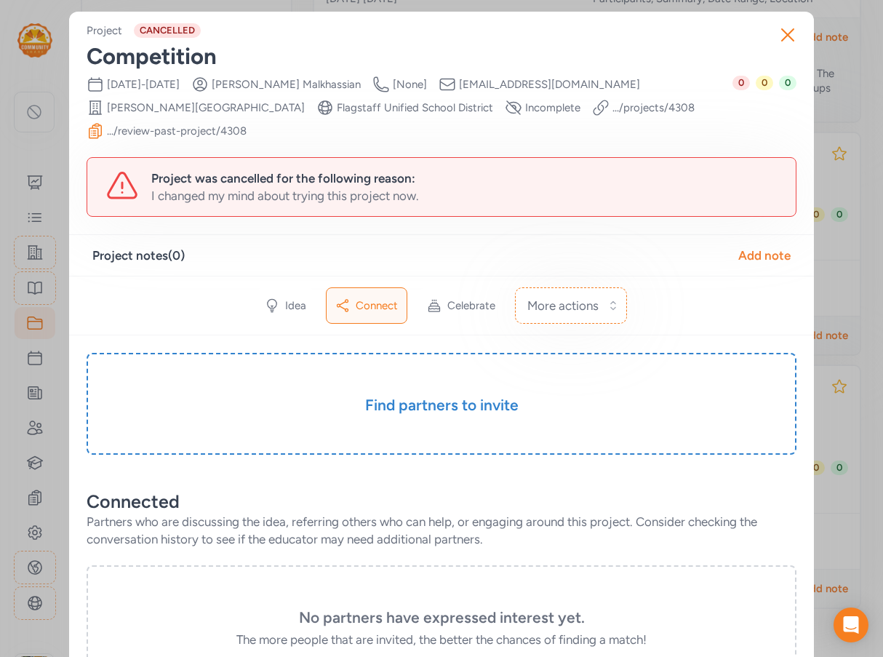
drag, startPoint x: 788, startPoint y: 36, endPoint x: 651, endPoint y: 31, distance: 136.9
click at [785, 36] on icon "button" at bounding box center [787, 34] width 23 height 23
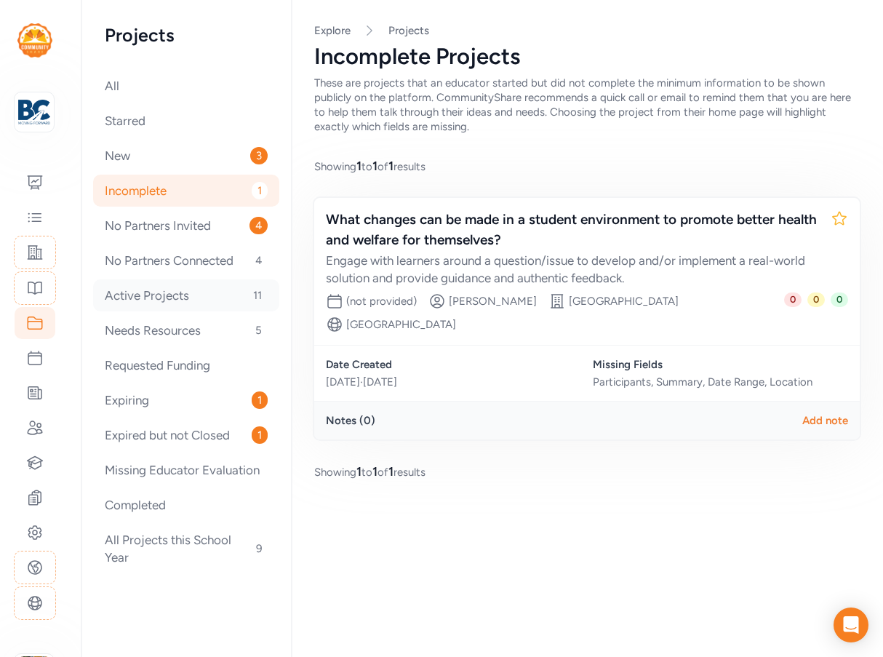
click at [166, 309] on div "Active Projects 11" at bounding box center [186, 295] width 186 height 32
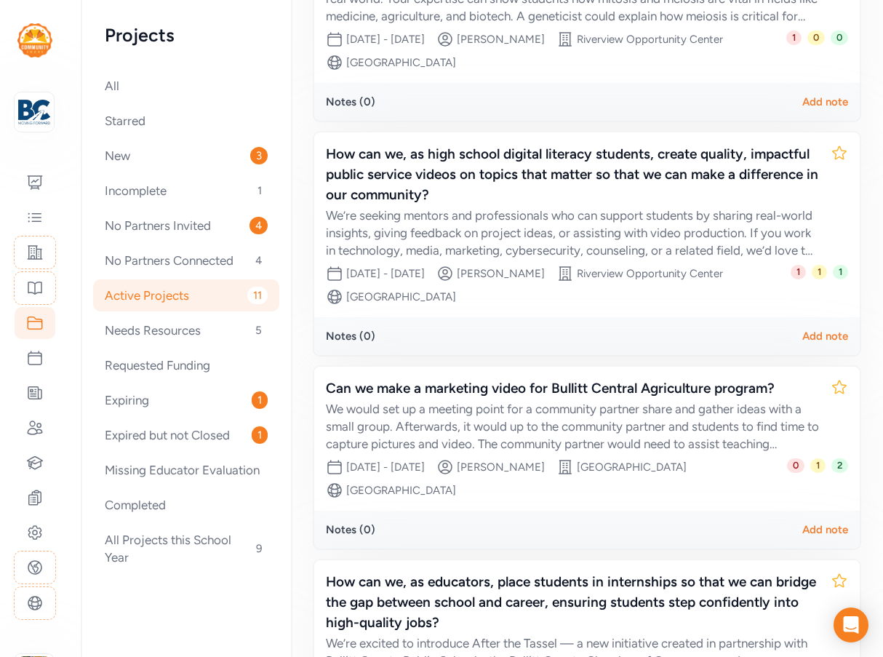
scroll to position [1728, 0]
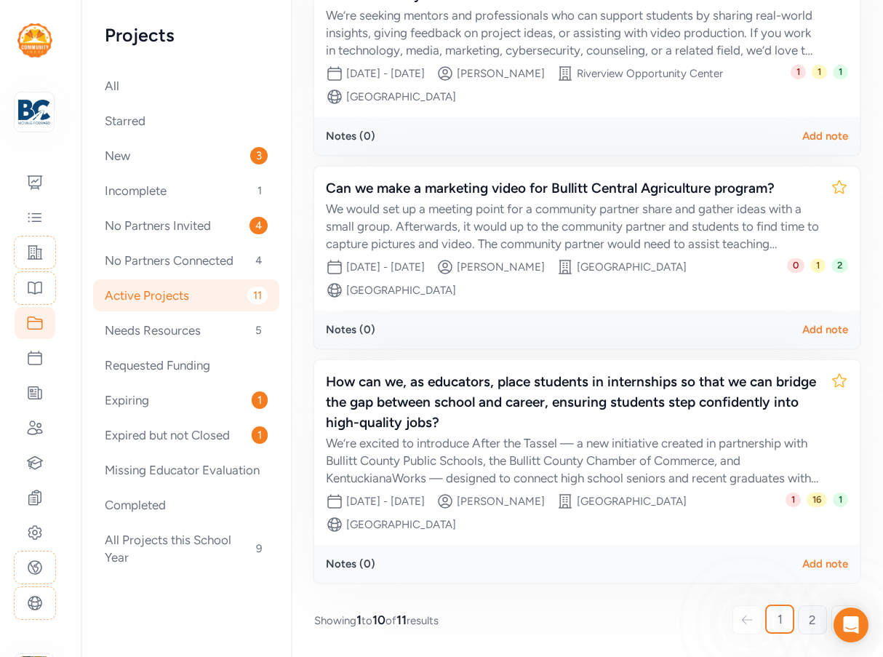
click at [809, 624] on span "2" at bounding box center [812, 619] width 7 height 17
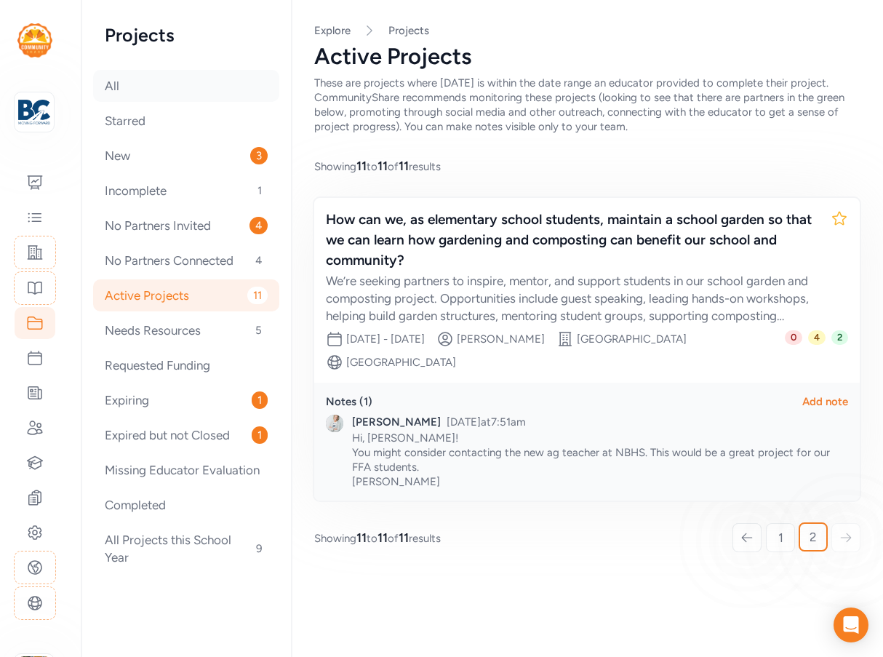
click at [130, 92] on div "All" at bounding box center [186, 86] width 186 height 32
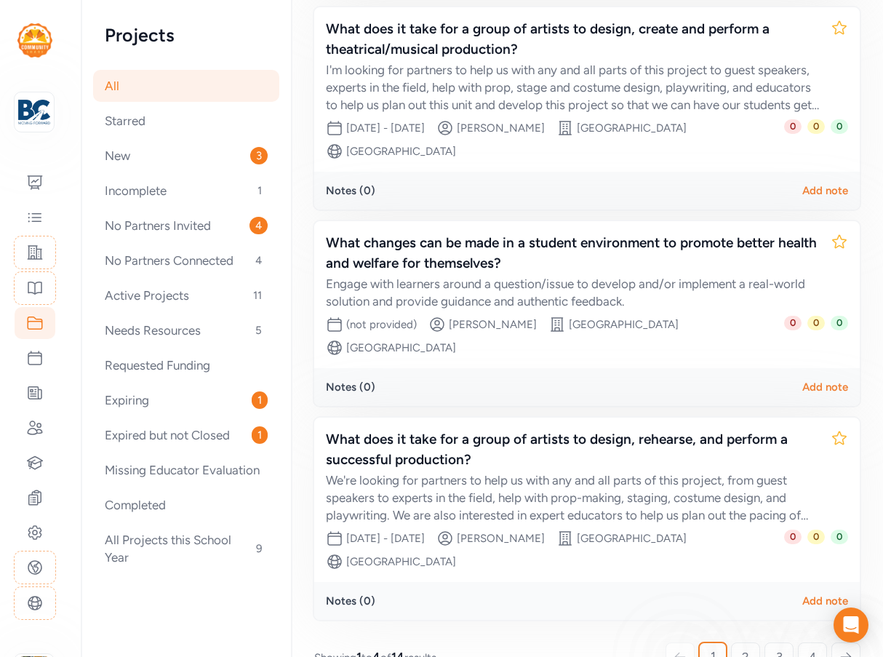
scroll to position [496, 0]
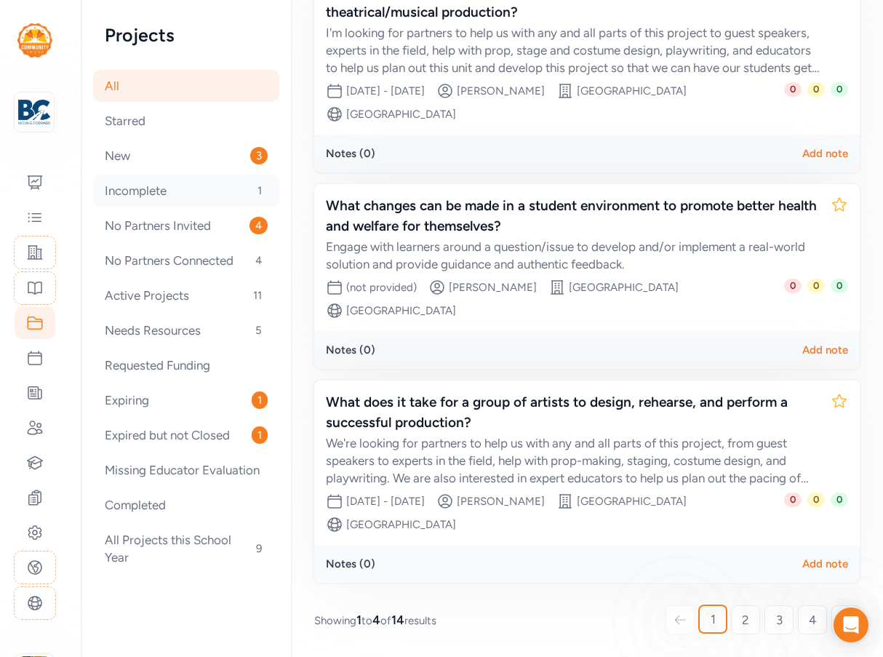
click at [169, 185] on div "Incomplete 1" at bounding box center [186, 191] width 186 height 32
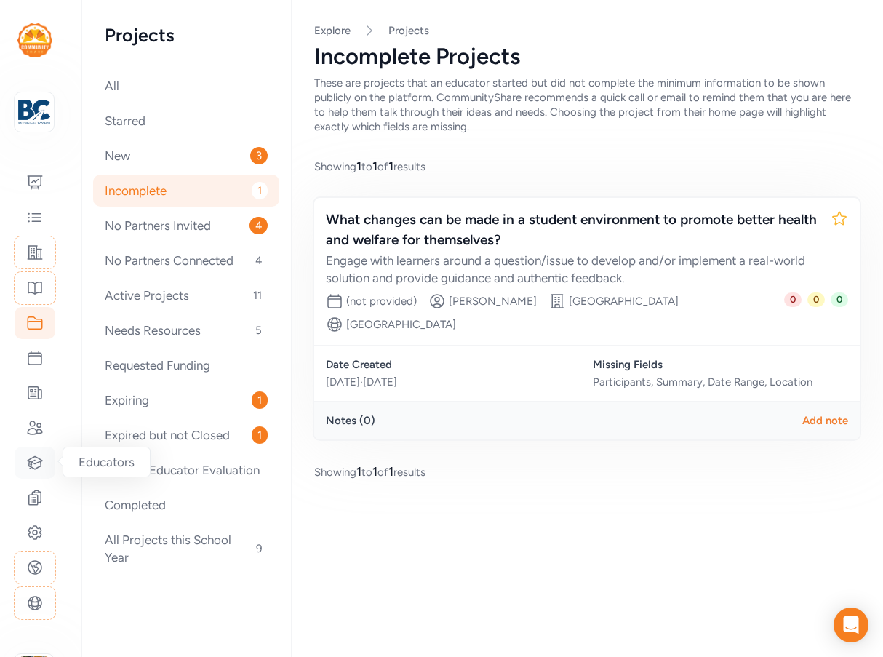
click at [39, 463] on icon at bounding box center [34, 462] width 17 height 17
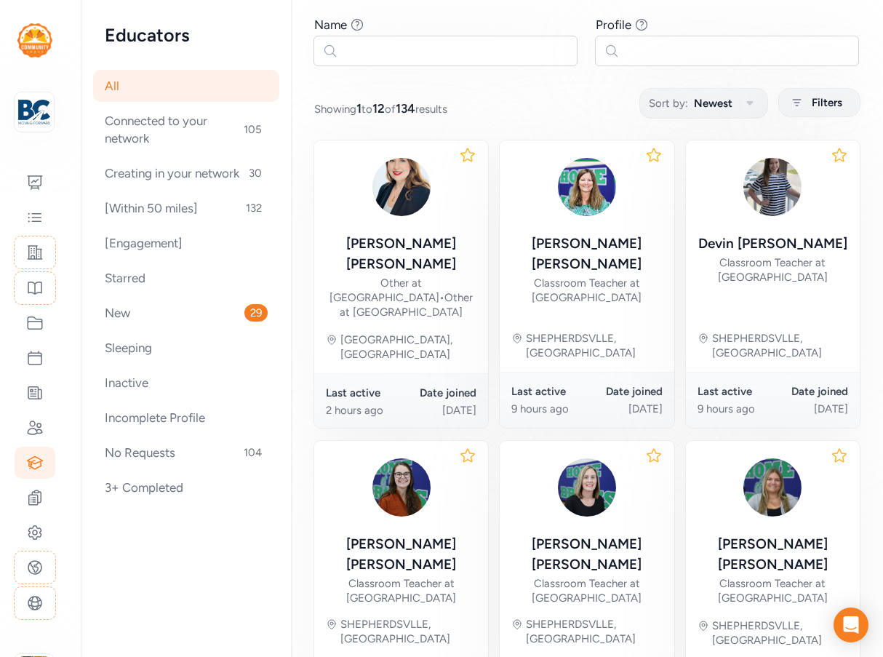
scroll to position [291, 0]
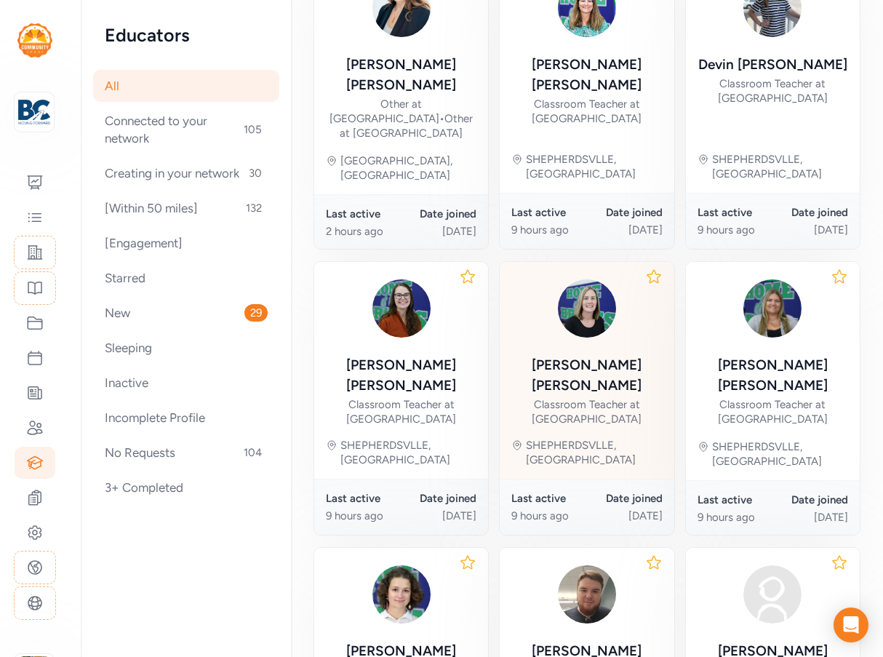
click at [574, 355] on div "Ashley Schell" at bounding box center [587, 375] width 151 height 41
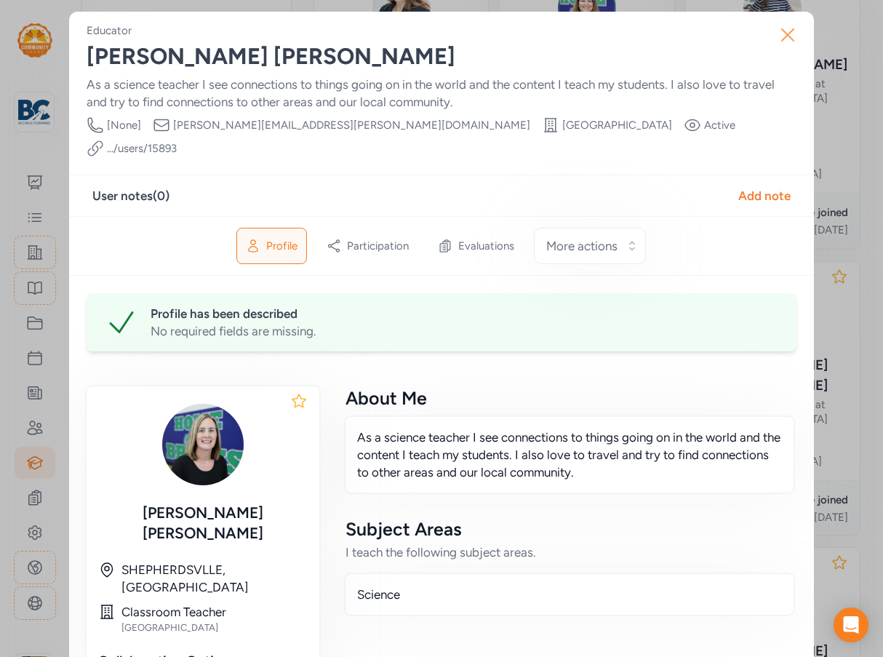
click at [784, 32] on icon "button" at bounding box center [787, 34] width 23 height 23
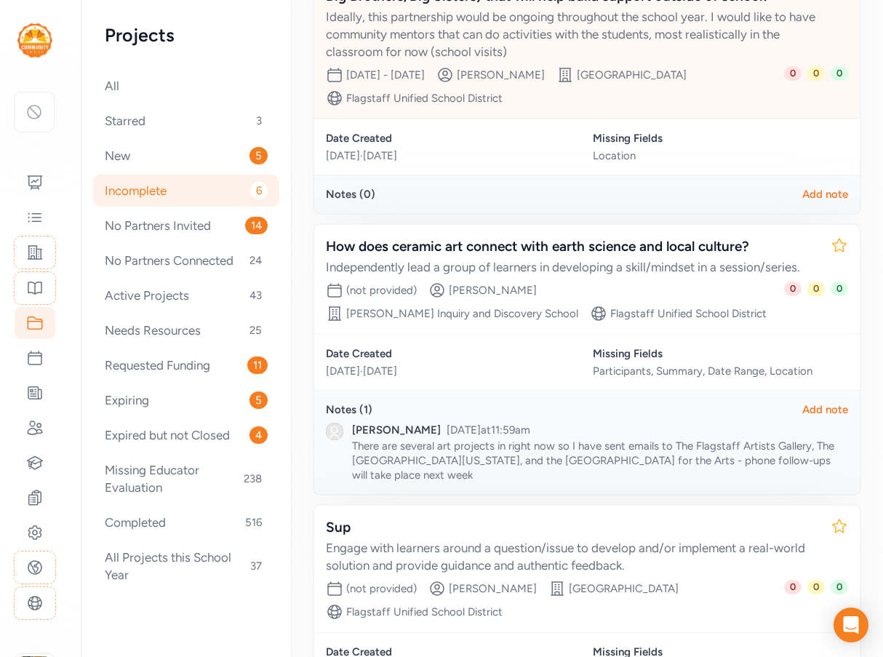
scroll to position [1206, 0]
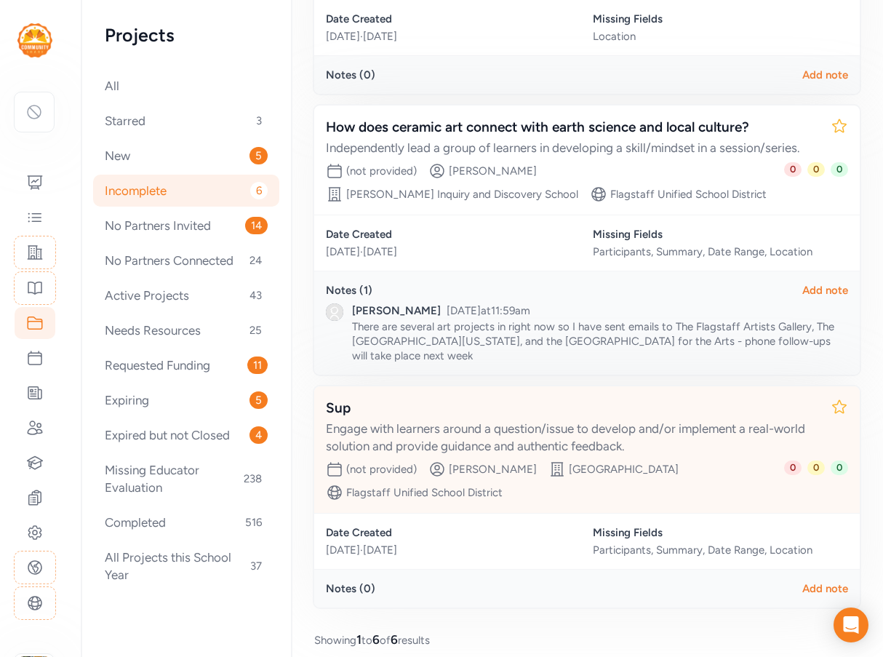
click at [642, 421] on div "Engage with learners around a question/issue to develop and/or implement a real…" at bounding box center [572, 437] width 493 height 35
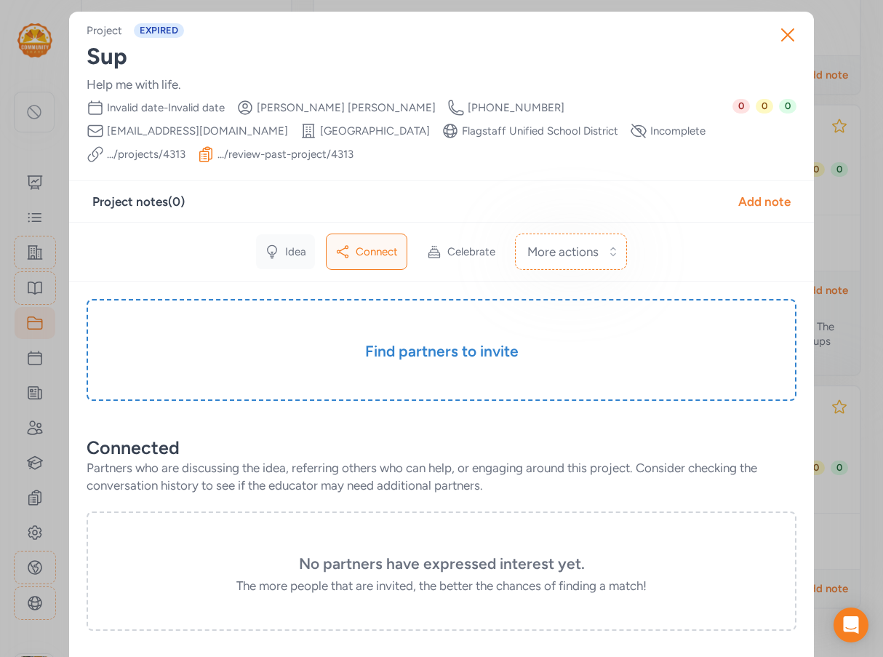
click at [273, 244] on icon at bounding box center [272, 251] width 15 height 15
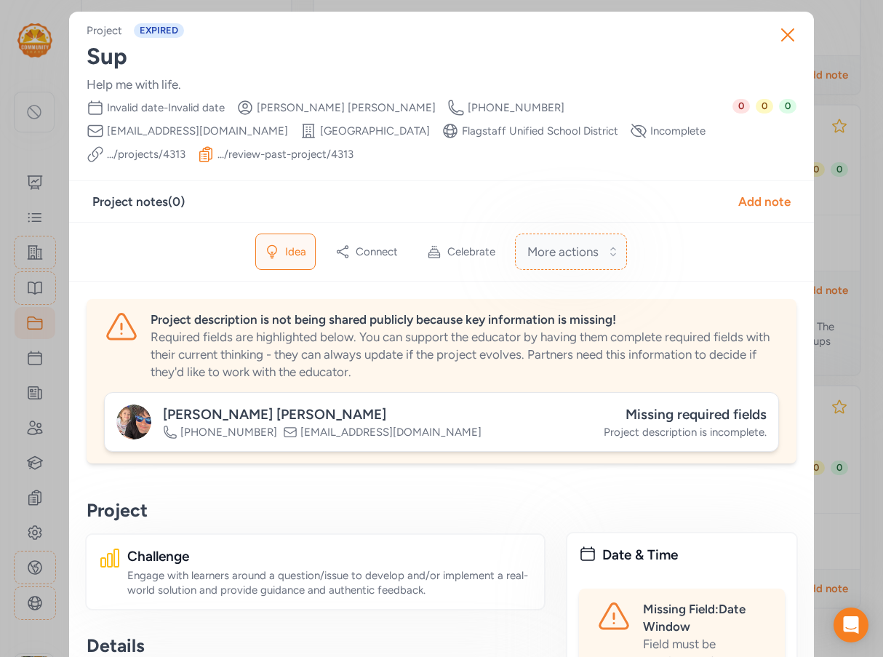
click at [586, 247] on span "More actions" at bounding box center [563, 251] width 71 height 17
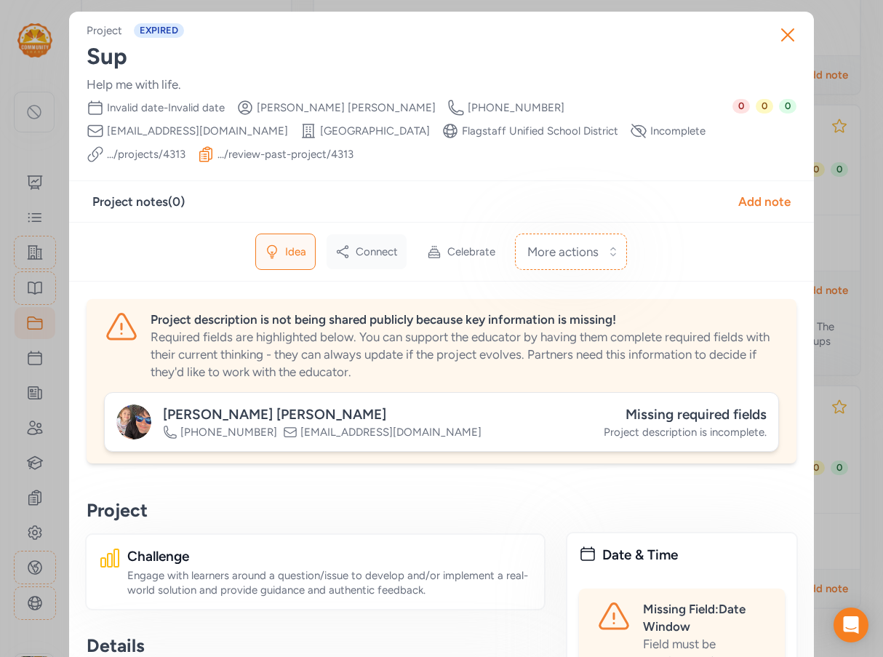
click at [359, 251] on span "Connect" at bounding box center [377, 251] width 42 height 15
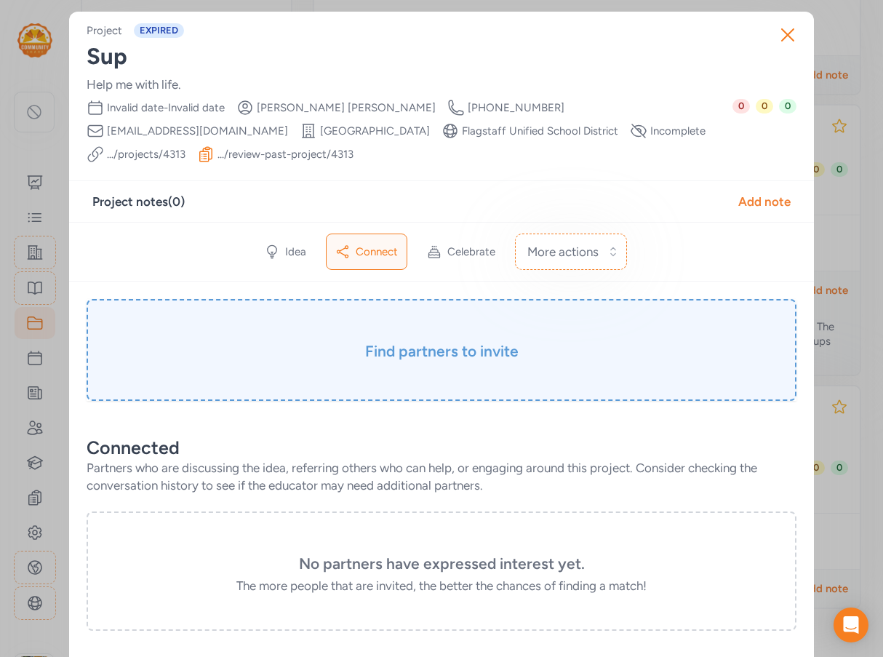
click at [398, 350] on h3 "Find partners to invite" at bounding box center [441, 351] width 637 height 20
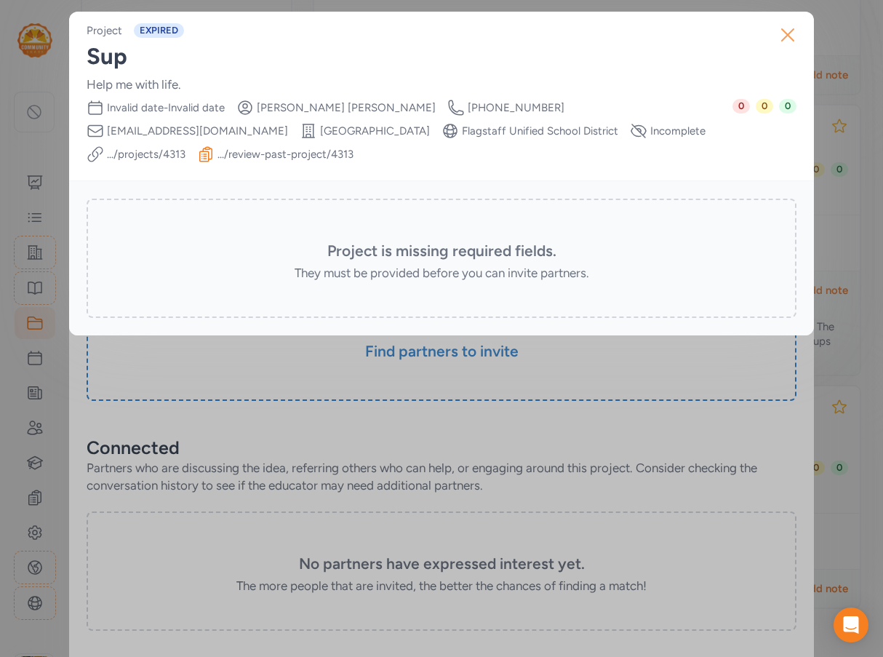
click at [783, 34] on icon "button" at bounding box center [787, 34] width 23 height 23
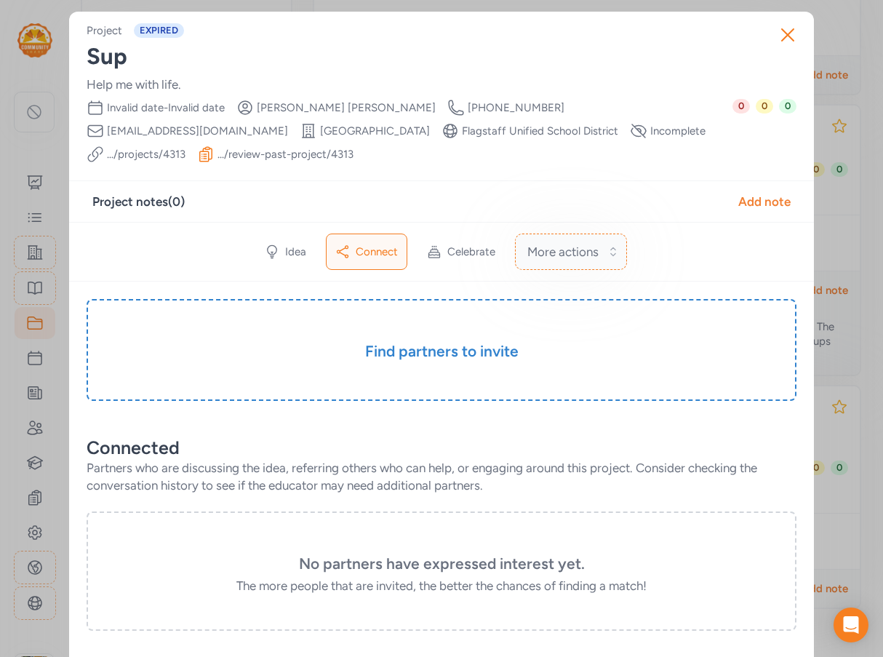
click at [578, 251] on span "More actions" at bounding box center [563, 251] width 71 height 17
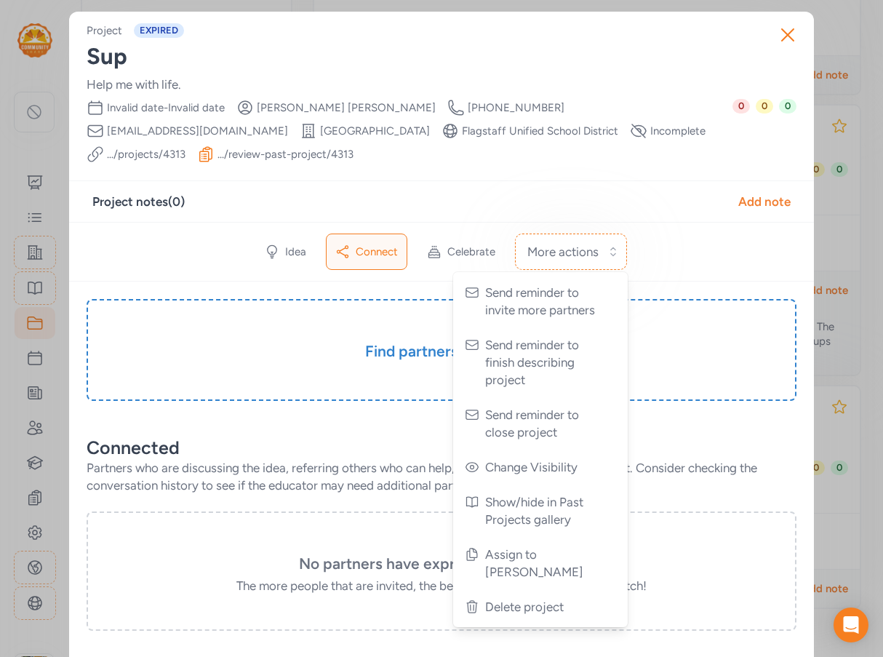
click at [423, 195] on div "Project notes ( 0 ) Add note" at bounding box center [441, 201] width 699 height 17
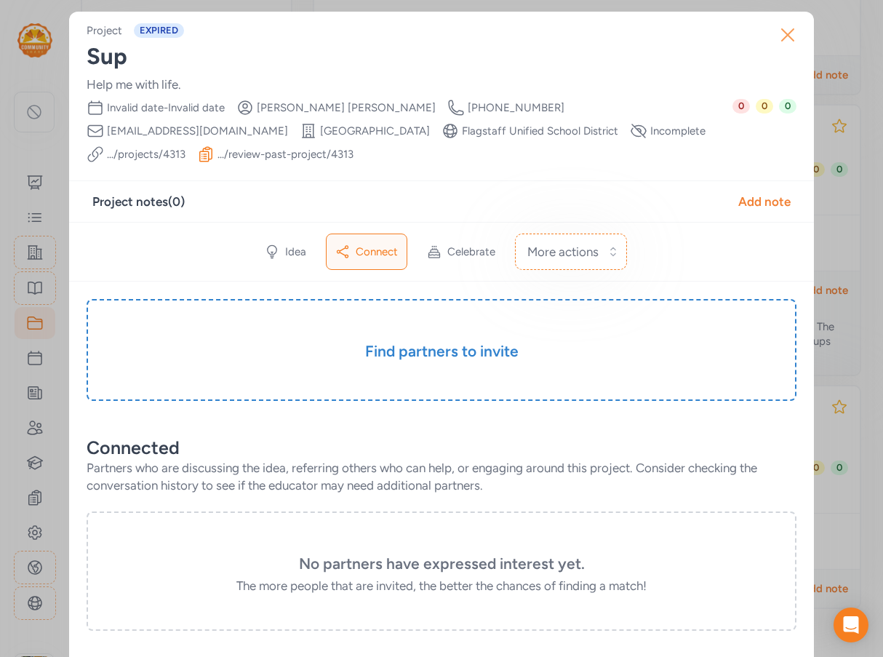
click at [788, 29] on icon "button" at bounding box center [788, 35] width 12 height 12
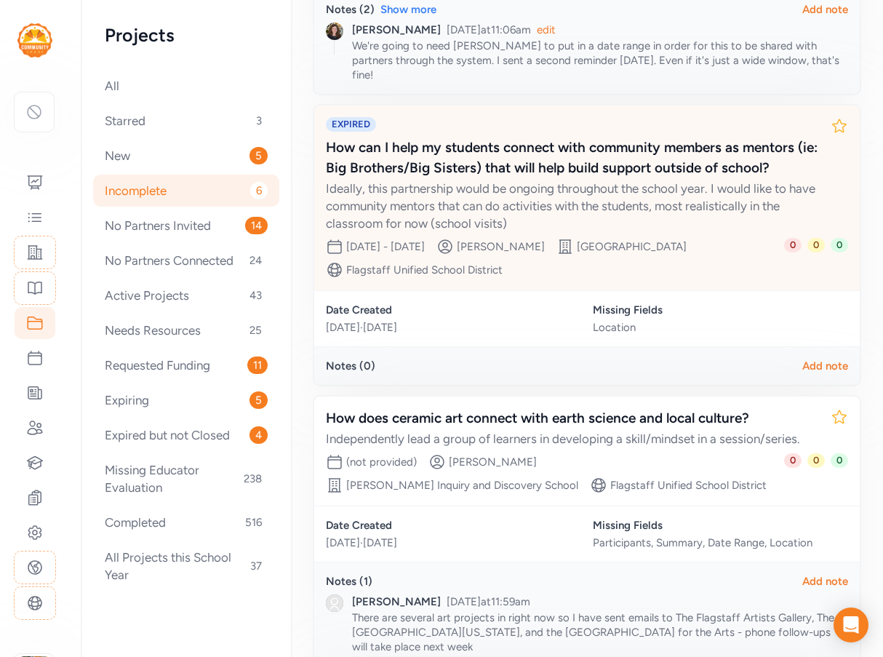
scroll to position [759, 0]
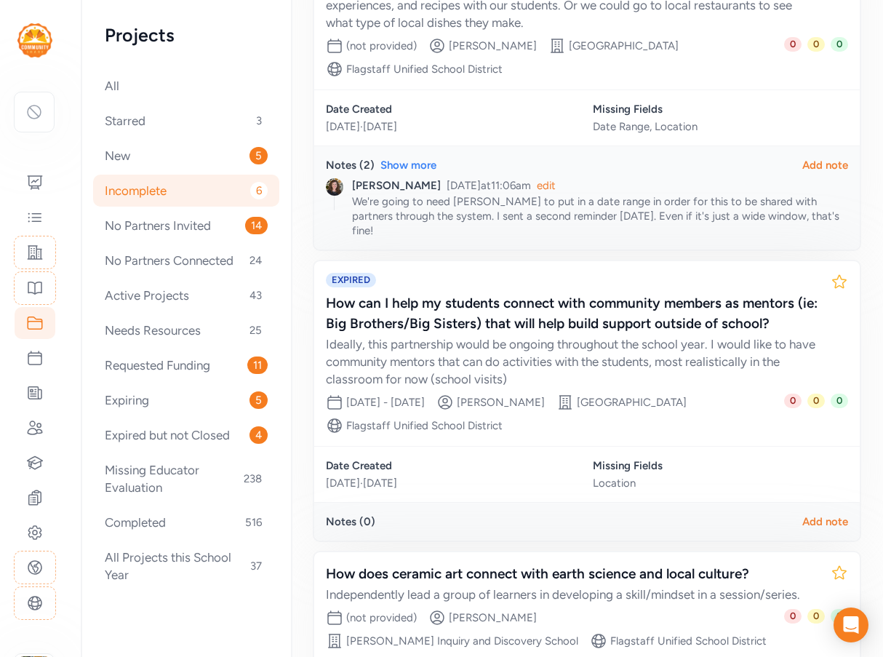
click at [164, 193] on div "Incomplete 6" at bounding box center [186, 191] width 186 height 32
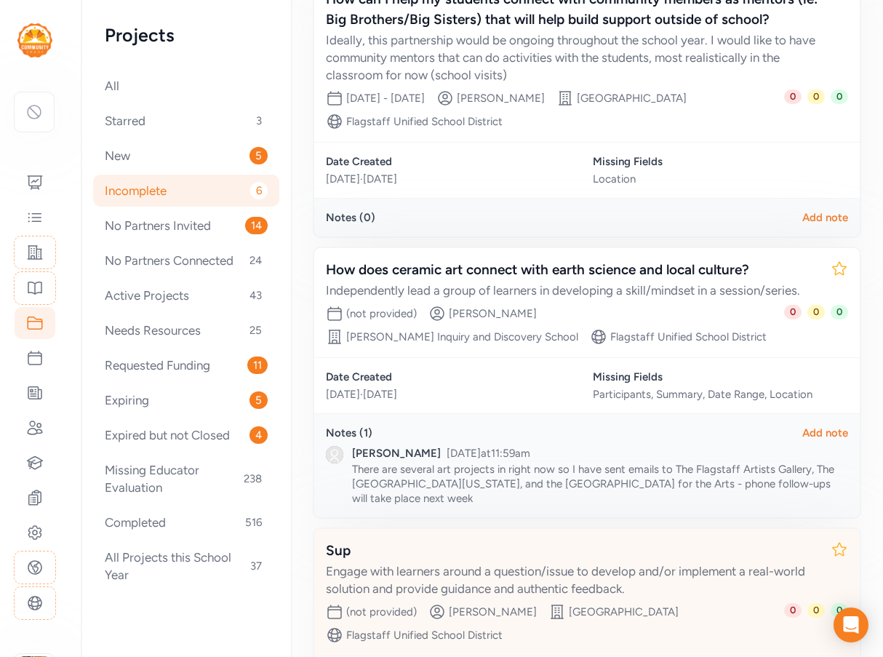
scroll to position [1195, 0]
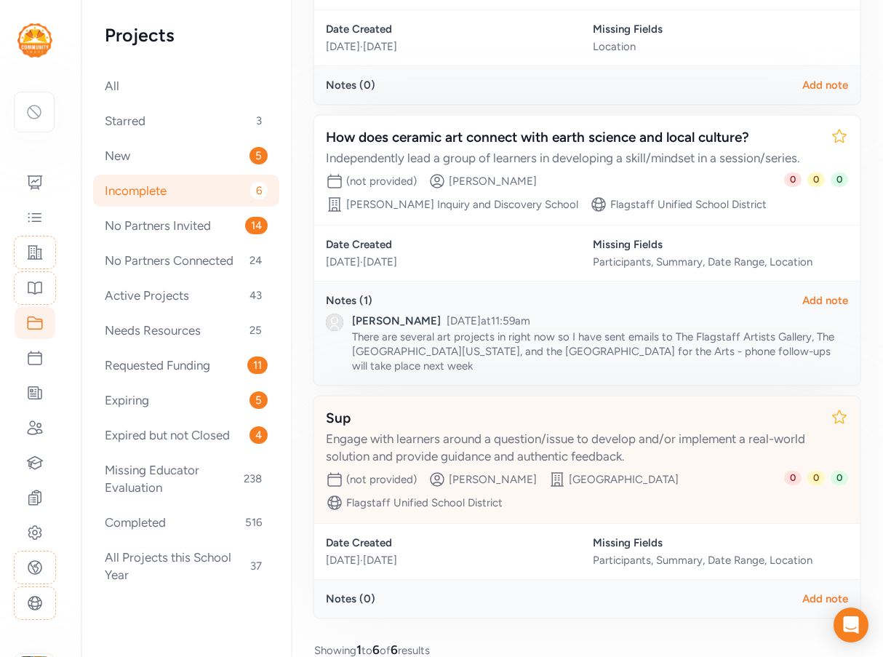
click at [517, 430] on div "Engage with learners around a question/issue to develop and/or implement a real…" at bounding box center [572, 447] width 493 height 35
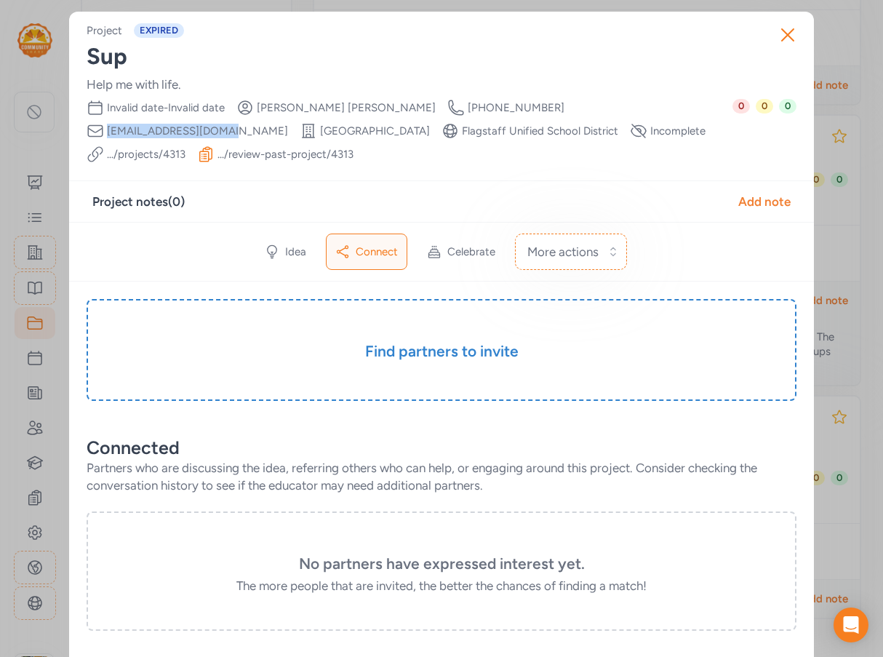
drag, startPoint x: 590, startPoint y: 108, endPoint x: 472, endPoint y: 106, distance: 117.9
click at [472, 106] on div "Date Range Invalid date - Invalid date Creator Scott McLaughlin Creator Phone N…" at bounding box center [410, 131] width 646 height 64
copy span "[EMAIL_ADDRESS][DOMAIN_NAME]"
click at [594, 254] on button "More actions" at bounding box center [571, 252] width 112 height 36
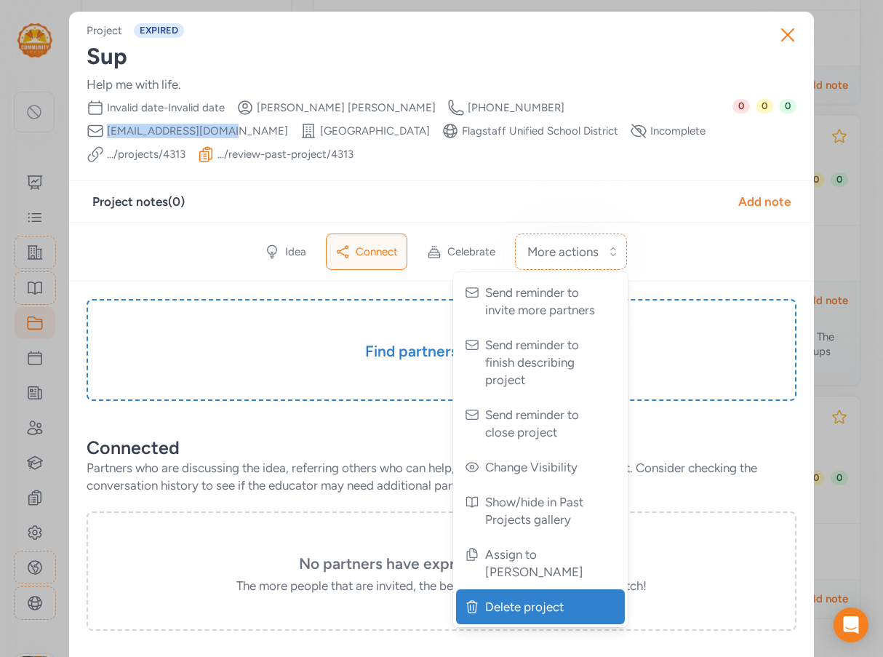
click at [523, 598] on span "Delete project" at bounding box center [542, 606] width 114 height 17
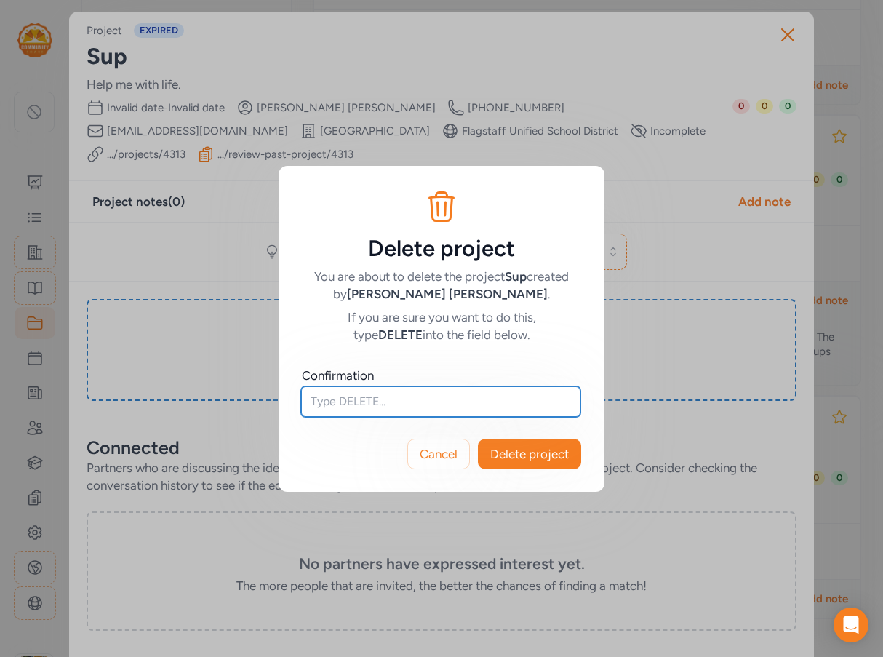
click at [376, 388] on input "text" at bounding box center [440, 401] width 279 height 31
type input "DELETE"
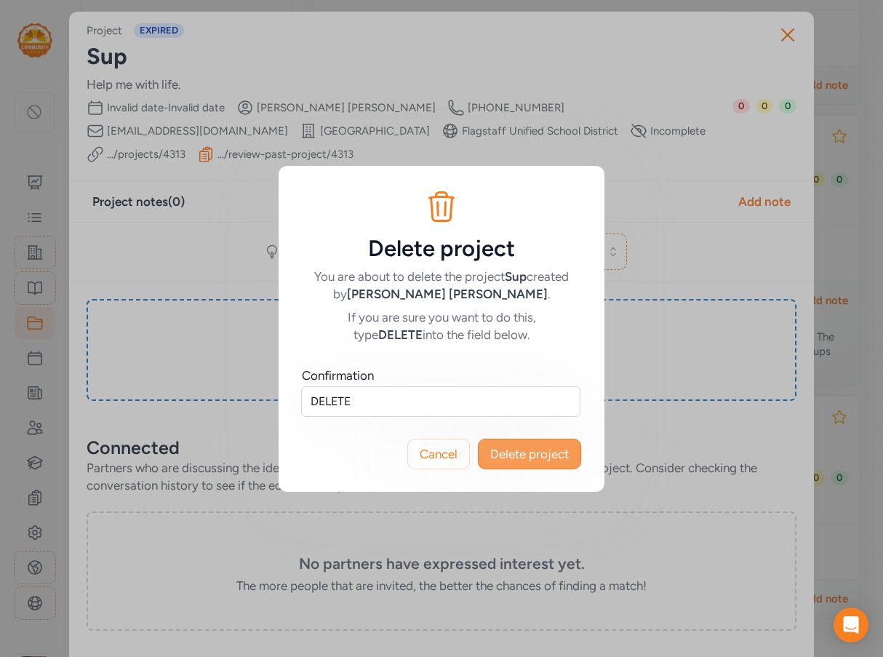
click at [532, 448] on span "Delete project" at bounding box center [529, 453] width 79 height 17
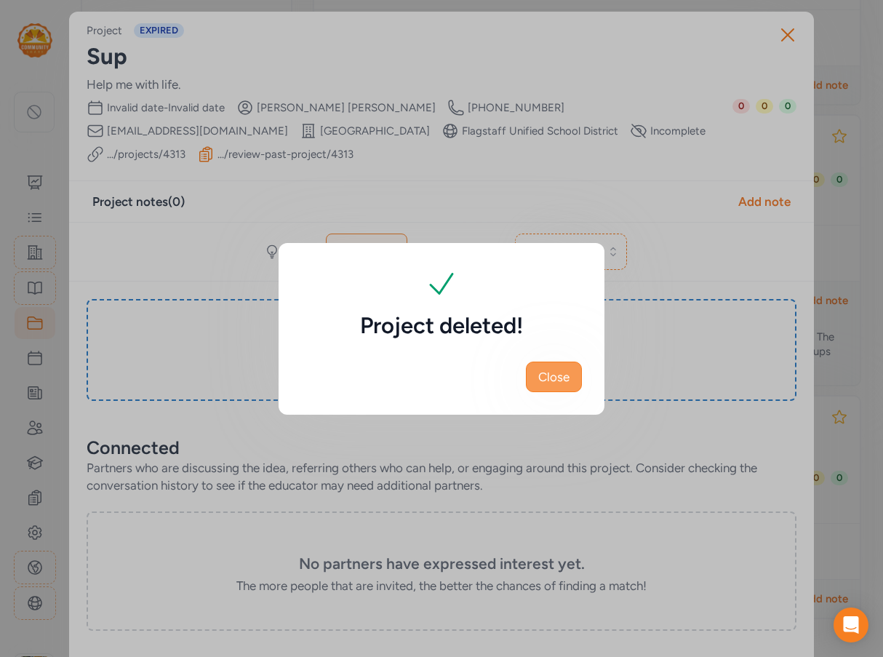
click at [554, 375] on span "Close" at bounding box center [553, 376] width 31 height 17
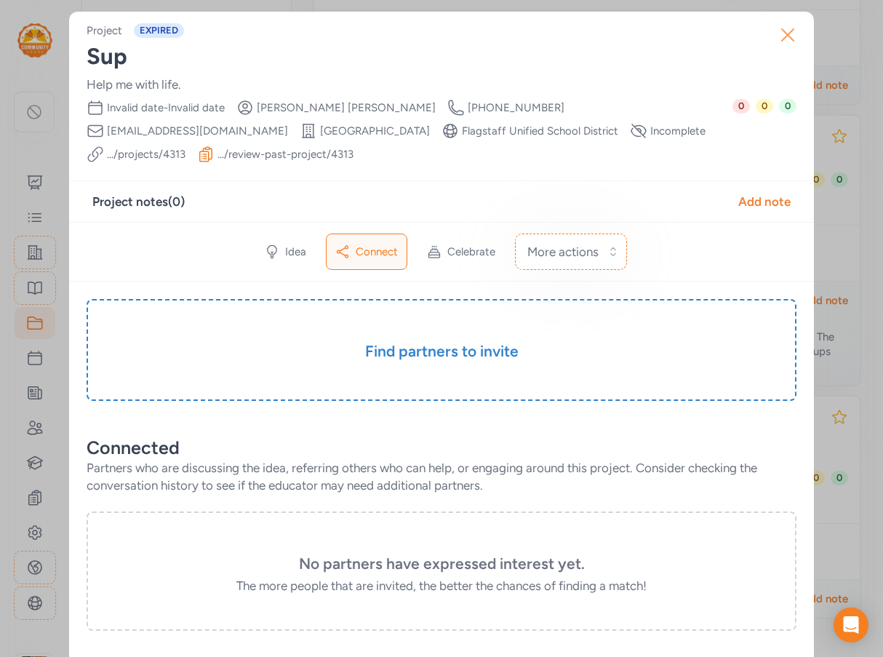
click at [790, 32] on icon "button" at bounding box center [787, 34] width 23 height 23
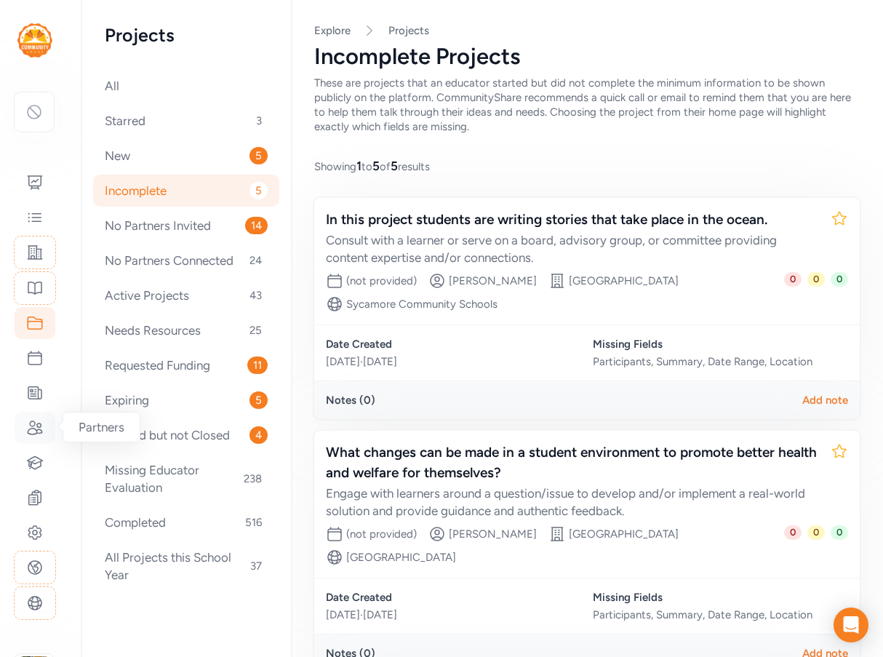
click at [35, 428] on icon at bounding box center [34, 427] width 17 height 17
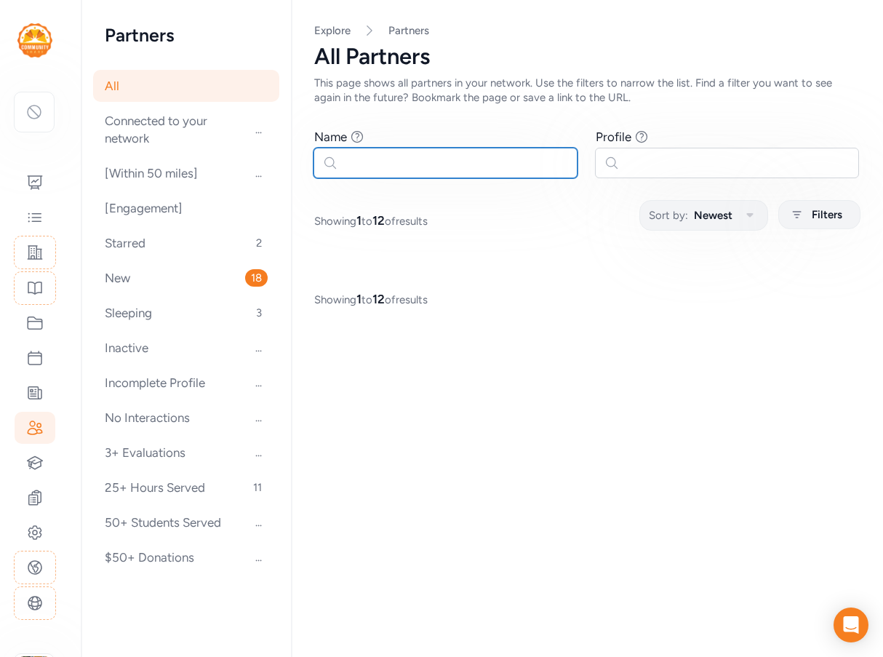
click at [378, 166] on input "text" at bounding box center [446, 163] width 264 height 31
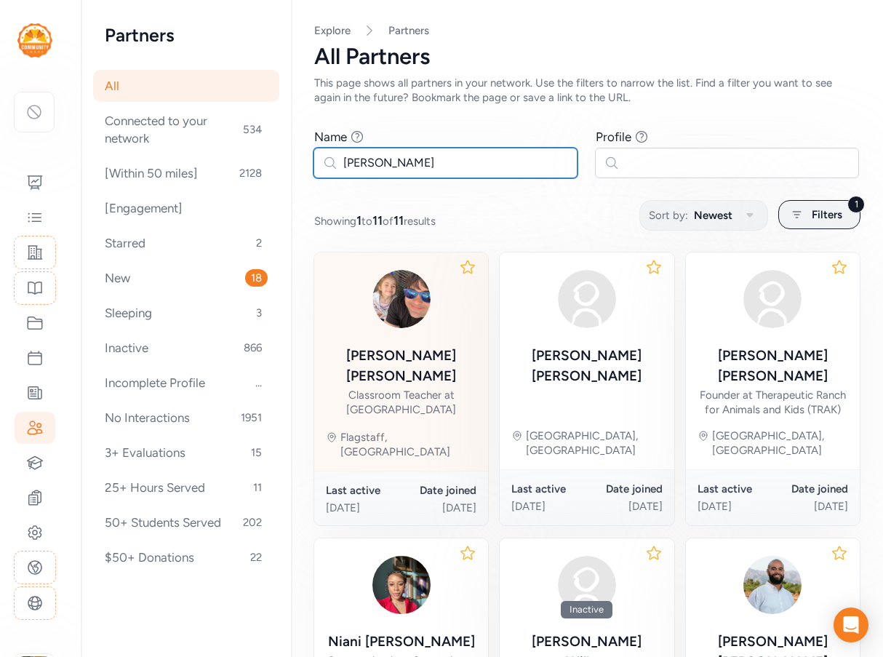
type input "[PERSON_NAME]"
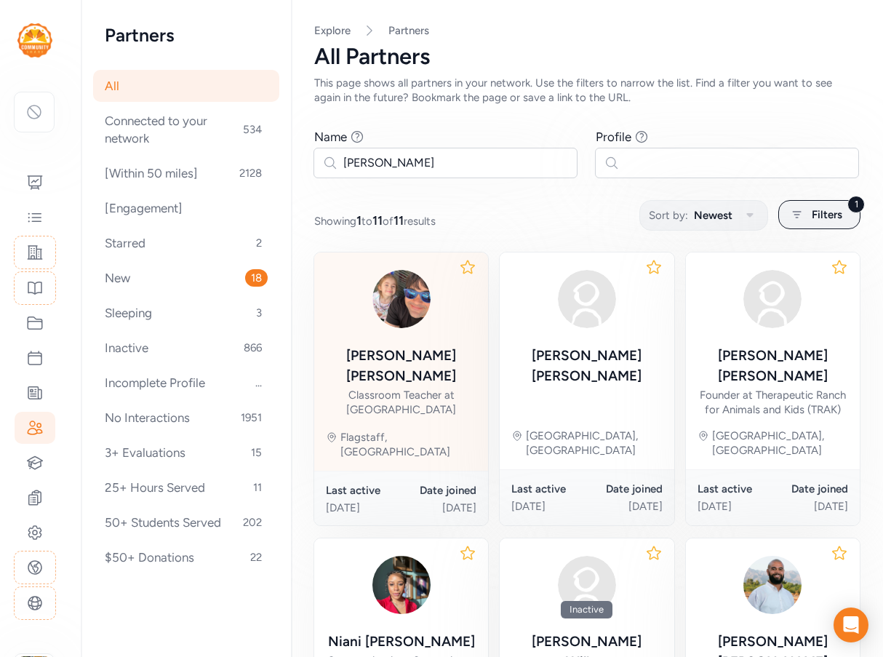
click at [405, 342] on div "[PERSON_NAME] Classroom Teacher at [GEOGRAPHIC_DATA]" at bounding box center [401, 341] width 151 height 154
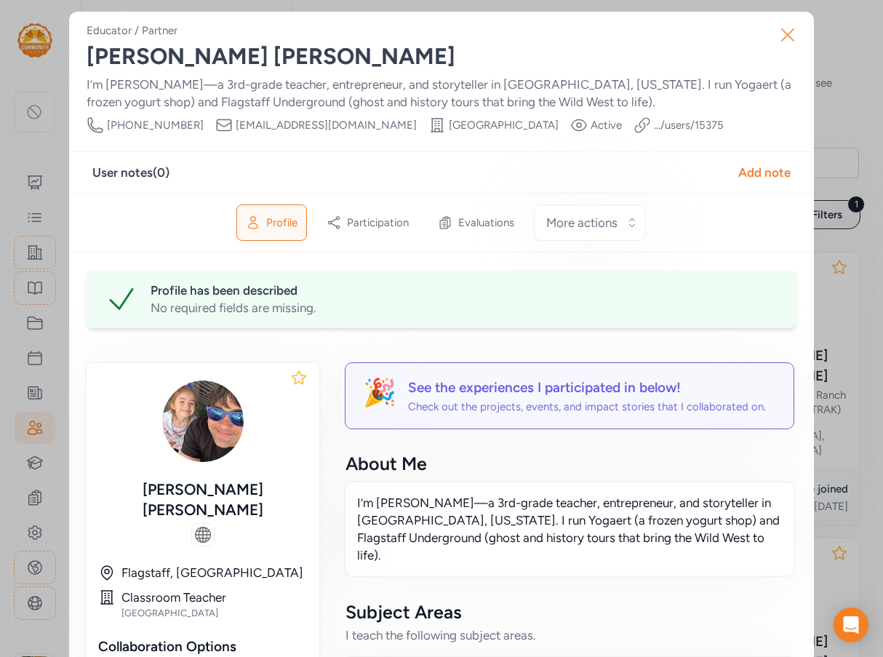
click at [784, 39] on icon "button" at bounding box center [787, 34] width 23 height 23
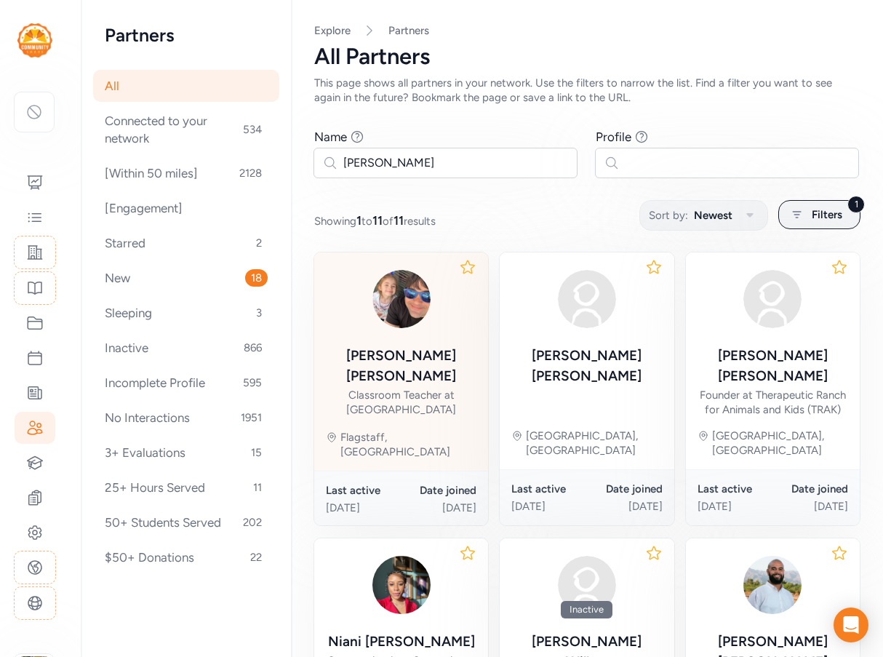
click at [399, 354] on div "[PERSON_NAME]" at bounding box center [401, 366] width 151 height 41
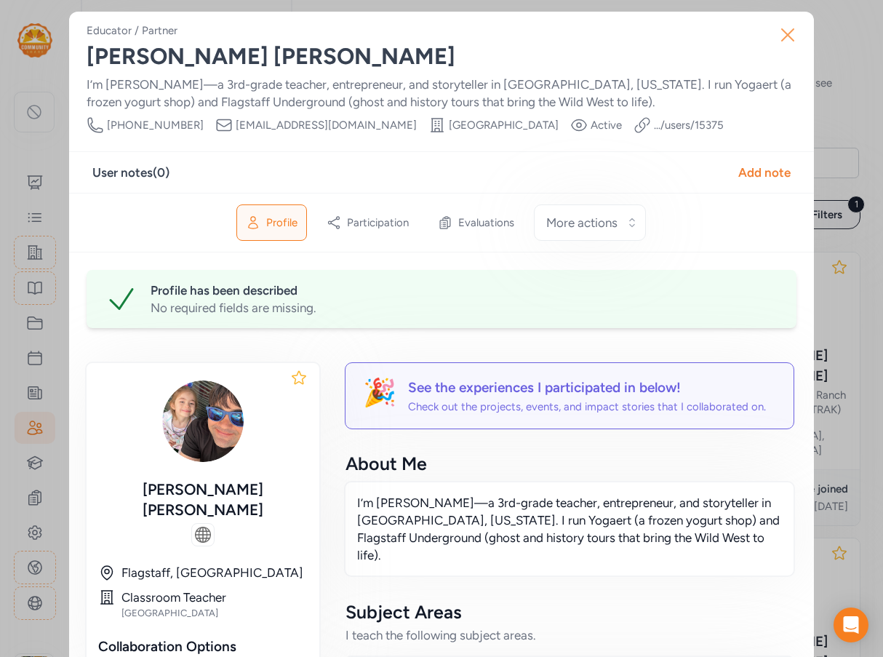
click at [789, 31] on icon "button" at bounding box center [787, 34] width 23 height 23
